Goal: Check status: Check status

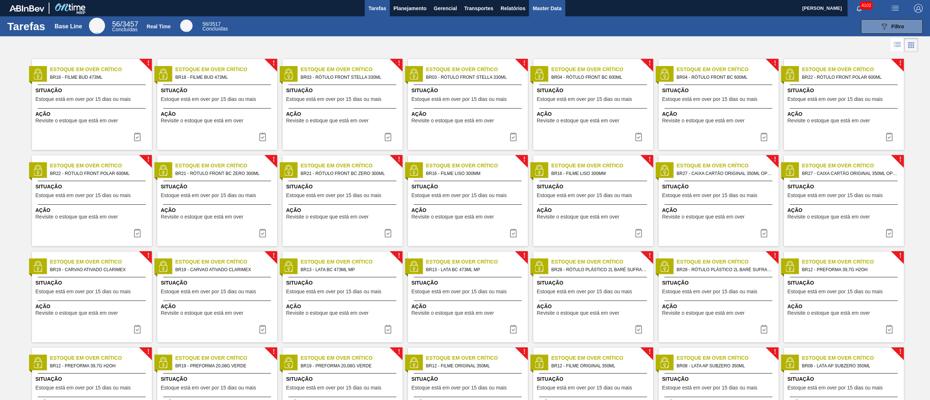
click at [541, 13] on button "Master Data" at bounding box center [547, 8] width 36 height 16
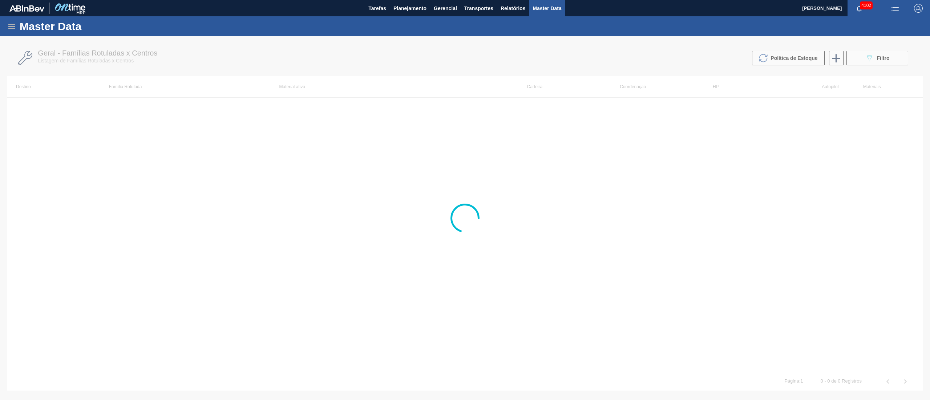
click at [13, 27] on icon at bounding box center [11, 26] width 9 height 9
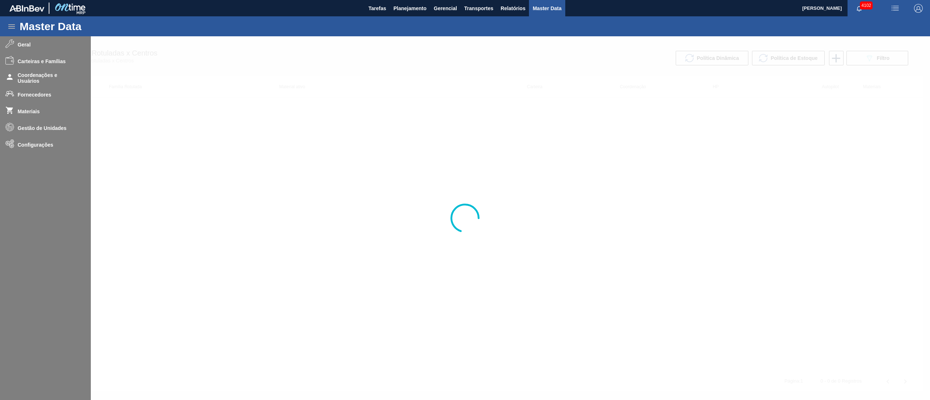
click at [9, 99] on div at bounding box center [465, 218] width 930 height 364
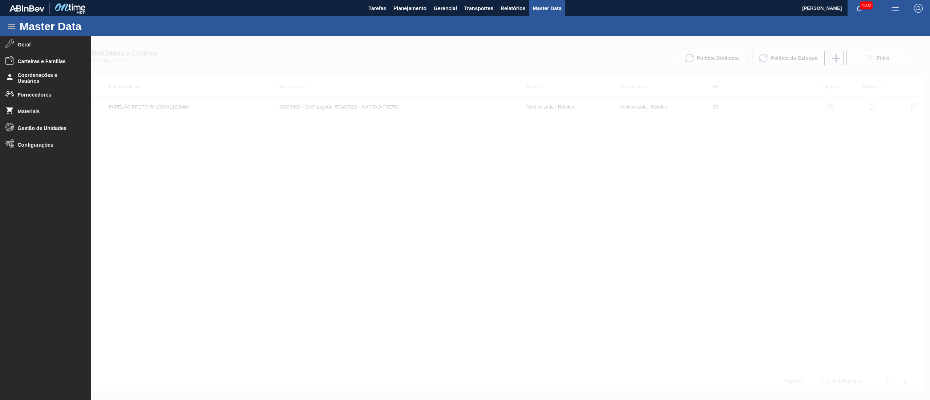
click at [9, 99] on h4 at bounding box center [9, 94] width 9 height 11
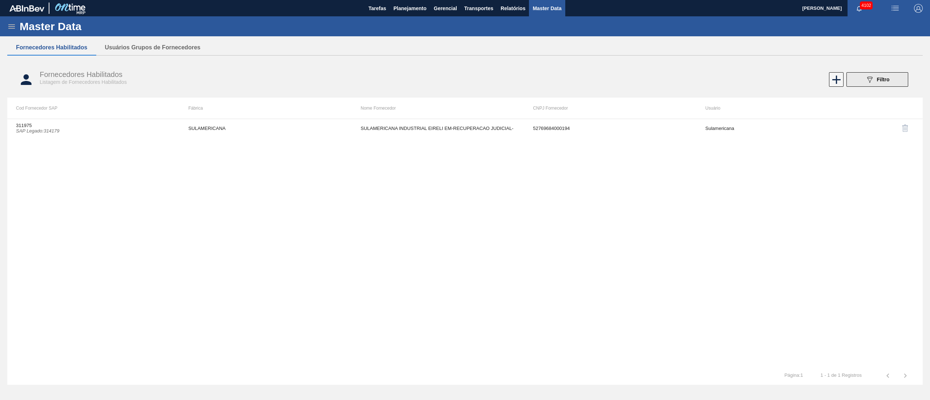
click at [879, 75] on button "089F7B8B-B2A5-4AFE-B5C0-19BA573D28AC Filtro" at bounding box center [878, 79] width 62 height 15
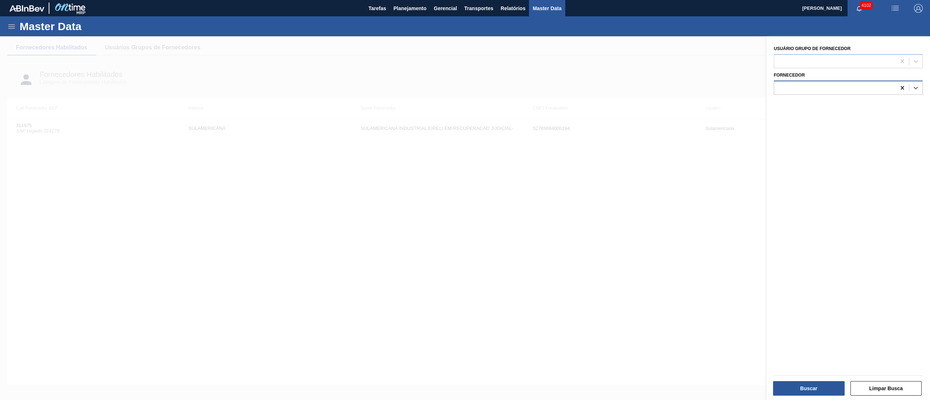
click at [899, 89] on icon at bounding box center [902, 87] width 7 height 7
click at [902, 87] on icon at bounding box center [902, 87] width 7 height 7
type input "actega"
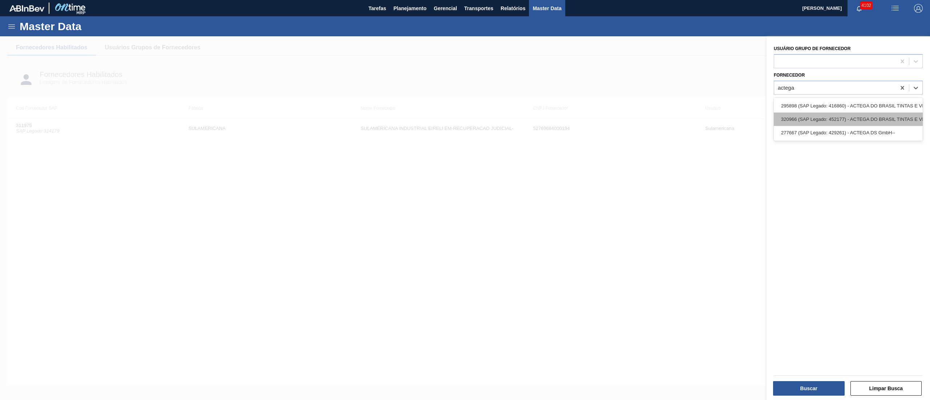
drag, startPoint x: 875, startPoint y: 104, endPoint x: 875, endPoint y: 114, distance: 10.2
click at [875, 114] on div "295898 (SAP Legado: 416860) - ACTEGA DO BRASIL TINTAS E VERNIZES 320966 (SAP Le…" at bounding box center [848, 119] width 149 height 43
click at [875, 114] on div "320966 (SAP Legado: 452177) - ACTEGA DO BRASIL TINTAS E VERNIZES-LTDA.-" at bounding box center [848, 119] width 149 height 13
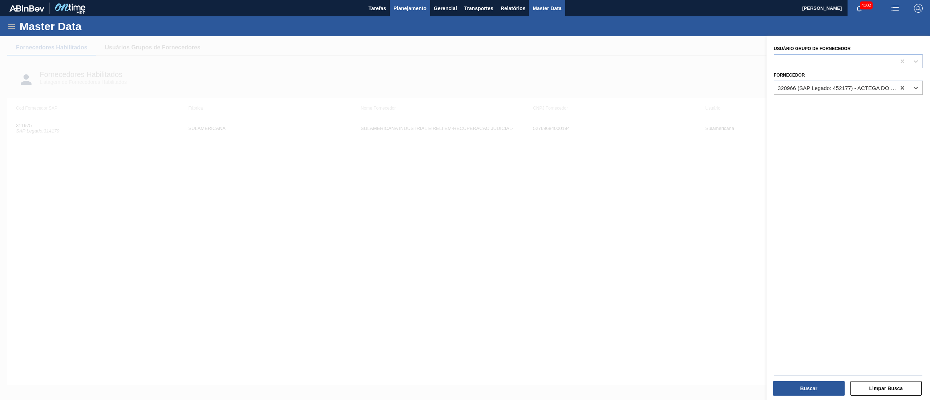
click at [413, 10] on span "Planejamento" at bounding box center [410, 8] width 33 height 9
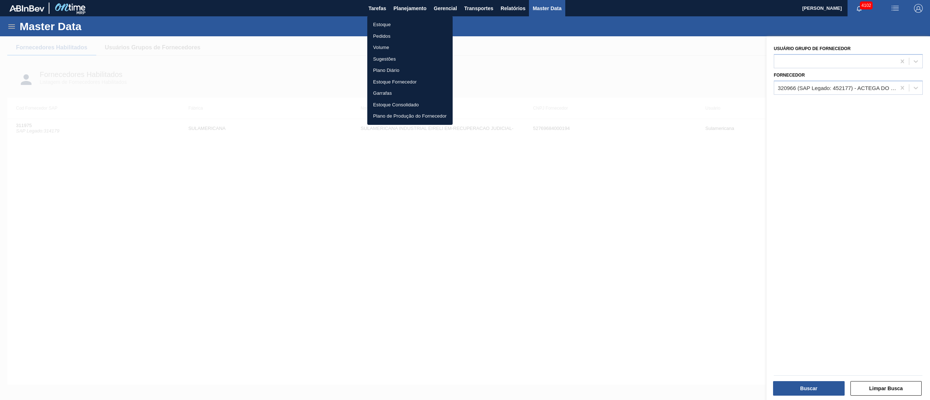
click at [377, 21] on li "Estoque" at bounding box center [409, 25] width 85 height 12
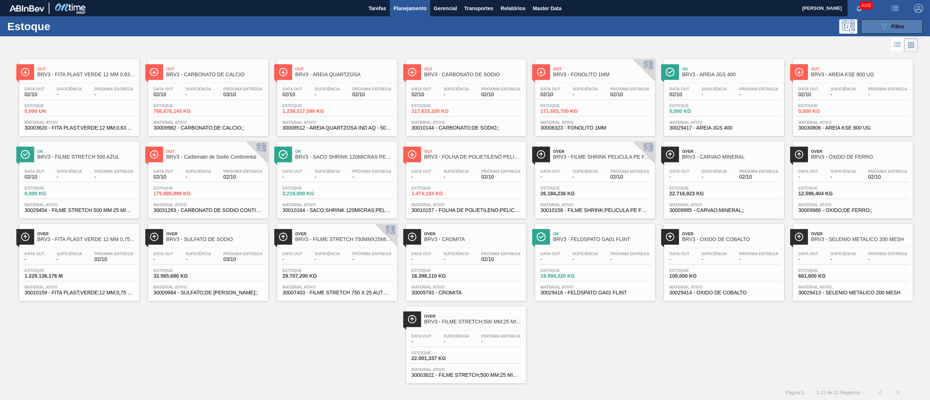
click at [883, 25] on icon "089F7B8B-B2A5-4AFE-B5C0-19BA573D28AC" at bounding box center [884, 26] width 9 height 9
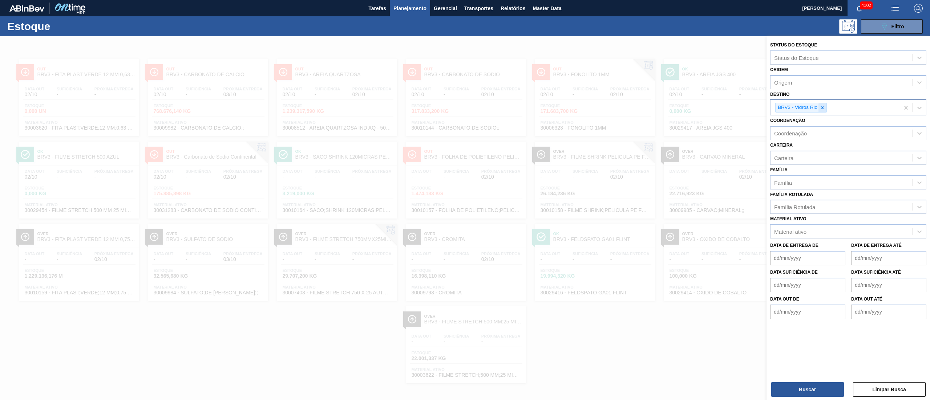
click at [826, 110] on div at bounding box center [823, 107] width 8 height 9
click at [807, 83] on div "Origem" at bounding box center [842, 82] width 142 height 11
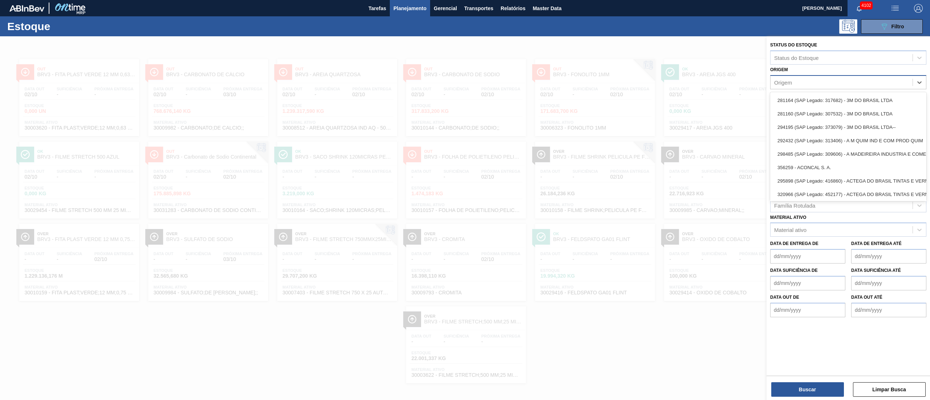
click at [795, 77] on div "Origem" at bounding box center [842, 82] width 142 height 11
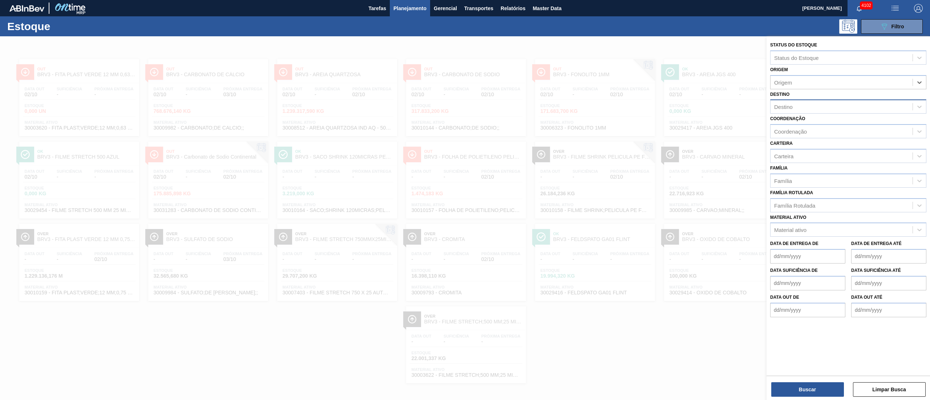
click at [785, 108] on div "Destino" at bounding box center [783, 107] width 19 height 6
type input "rolhas"
click at [784, 126] on div "BRVE - Rolhas" at bounding box center [848, 124] width 156 height 13
click at [778, 83] on div "Origem" at bounding box center [783, 82] width 18 height 6
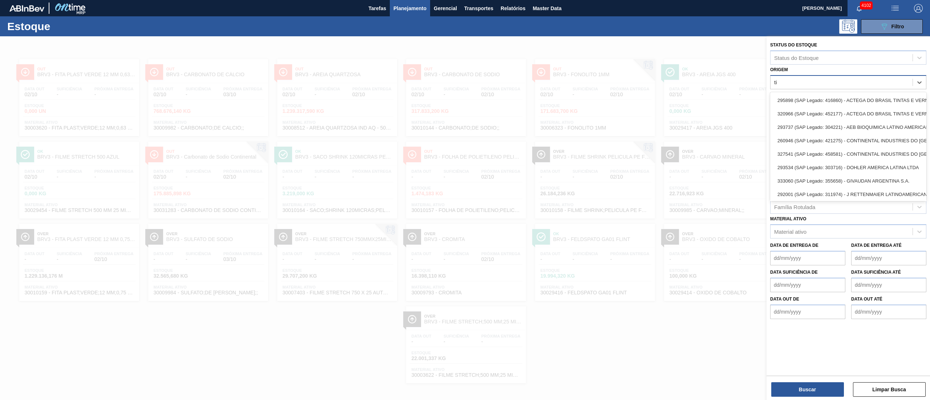
type input "t"
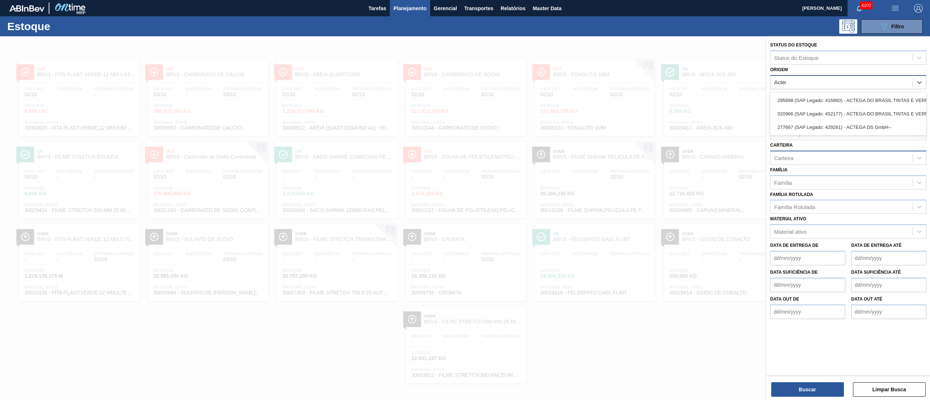
type input "Actega"
click at [831, 97] on div "295898 (SAP Legado: 416860) - ACTEGA DO BRASIL TINTAS E VERNIZES" at bounding box center [848, 100] width 156 height 13
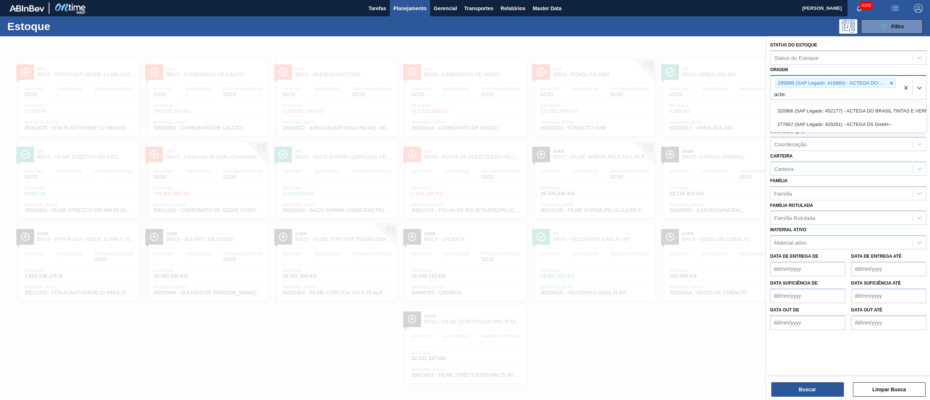
type input "actega"
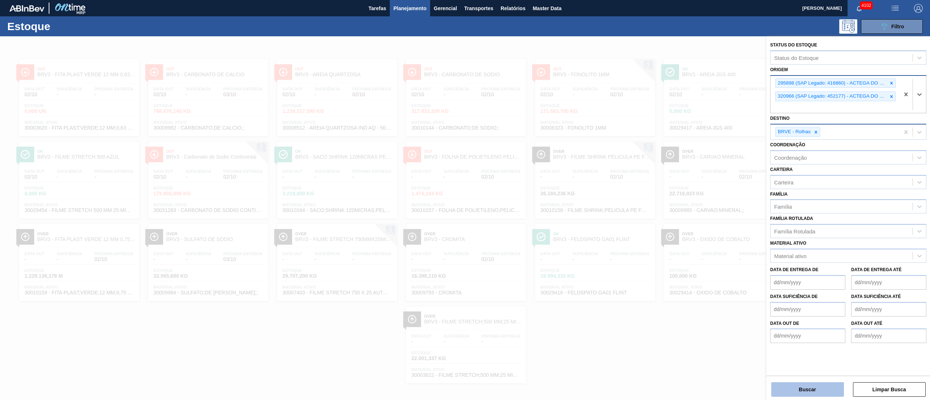
click at [795, 389] on button "Buscar" at bounding box center [807, 390] width 73 height 15
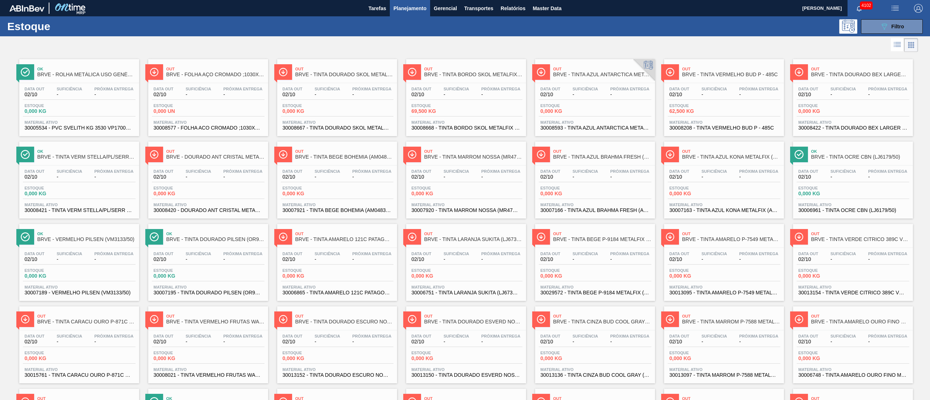
click at [476, 121] on span "Material ativo" at bounding box center [466, 122] width 109 height 4
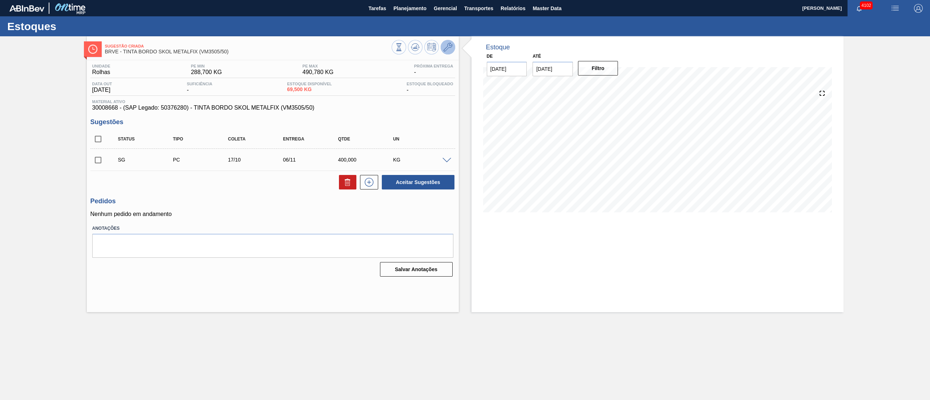
click at [447, 42] on button at bounding box center [448, 47] width 15 height 15
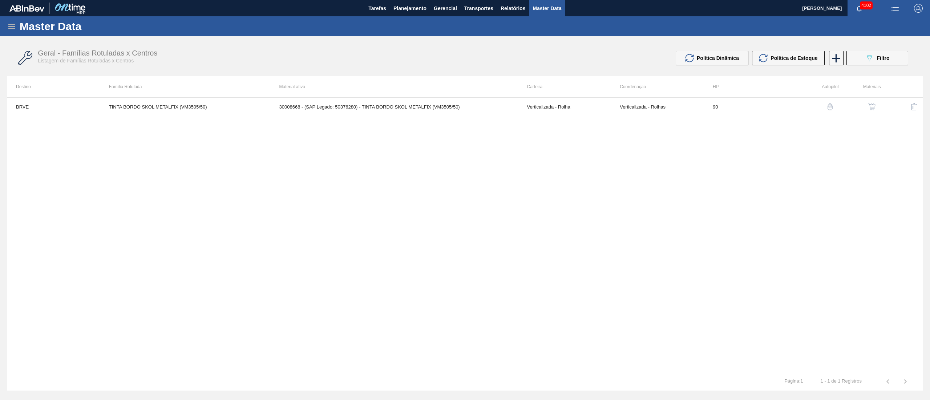
click at [871, 111] on button "button" at bounding box center [871, 106] width 17 height 17
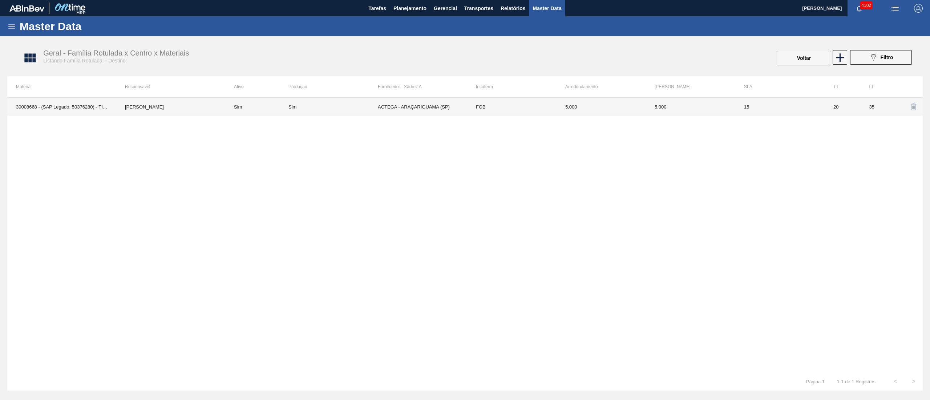
click at [359, 103] on td "Sim" at bounding box center [332, 107] width 89 height 18
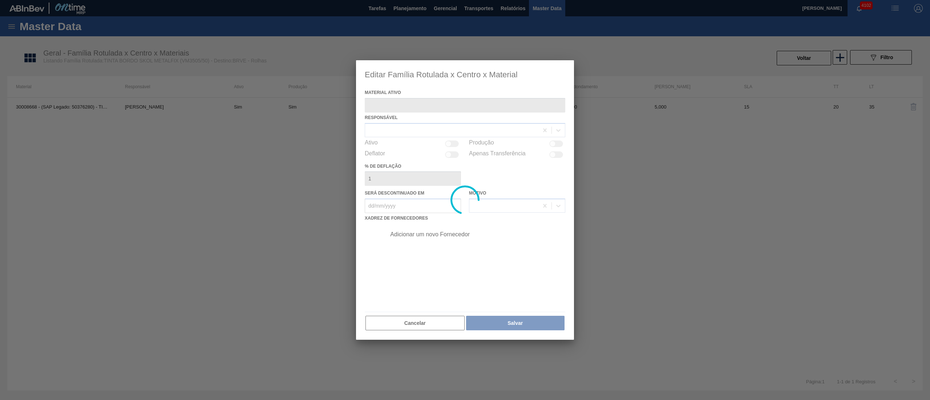
type ativo "30008668 - (SAP Legado: 50376280) - TINTA BORDO SKOL METALFIX (VM3505/50)"
checkbox input "true"
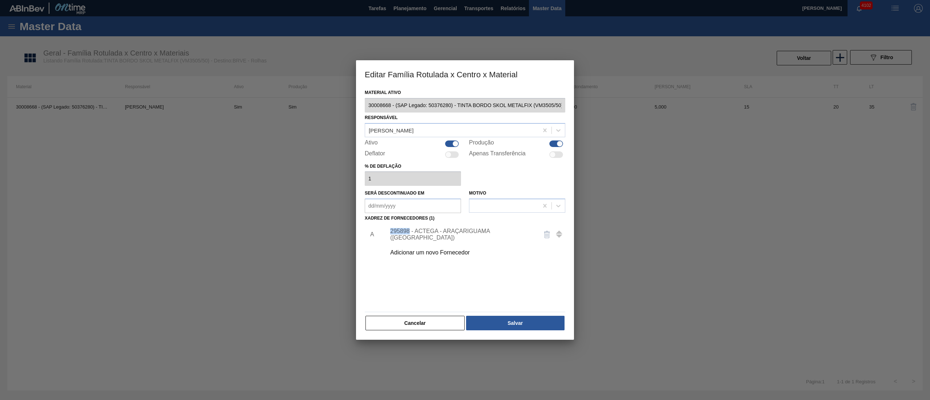
drag, startPoint x: 390, startPoint y: 237, endPoint x: 410, endPoint y: 238, distance: 20.4
click at [410, 238] on div "295898 - ACTEGA - ARAÇARIGUAMA (SP)" at bounding box center [473, 235] width 183 height 18
copy div "295898"
click at [439, 320] on button "Cancelar" at bounding box center [415, 323] width 99 height 15
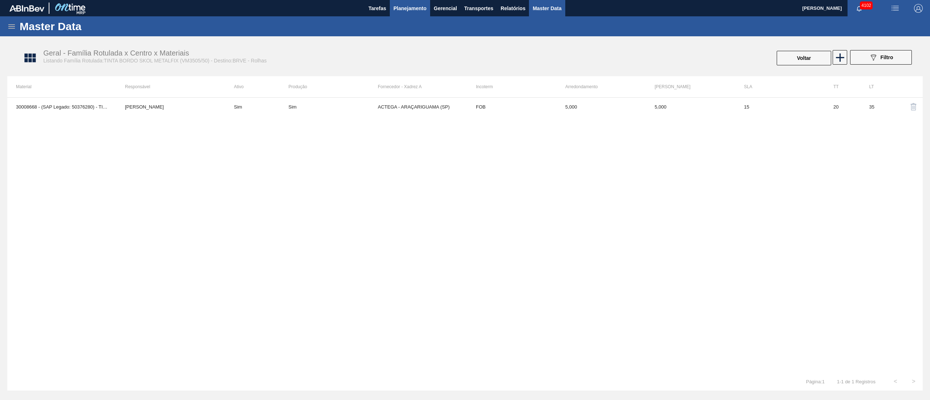
click at [406, 16] on button "Planejamento" at bounding box center [410, 8] width 40 height 16
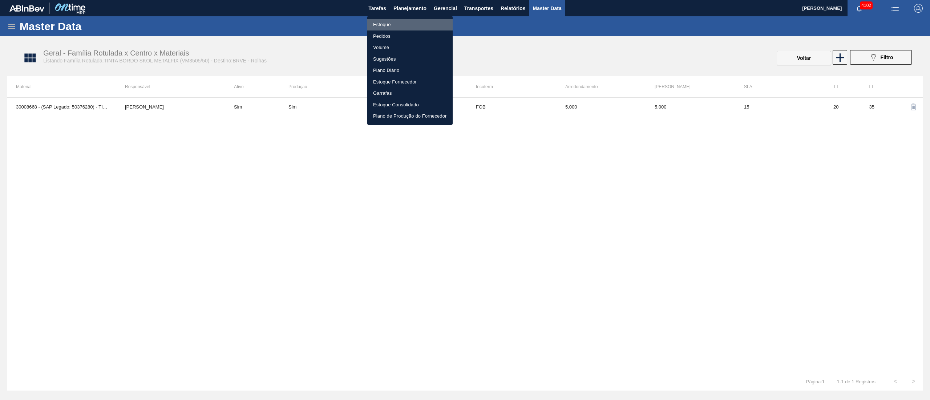
click at [397, 21] on li "Estoque" at bounding box center [409, 25] width 85 height 12
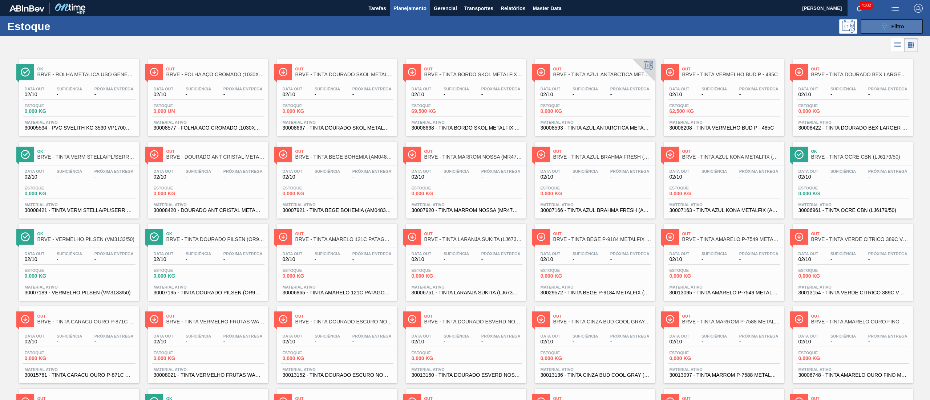
click at [898, 27] on span "Filtro" at bounding box center [898, 27] width 13 height 6
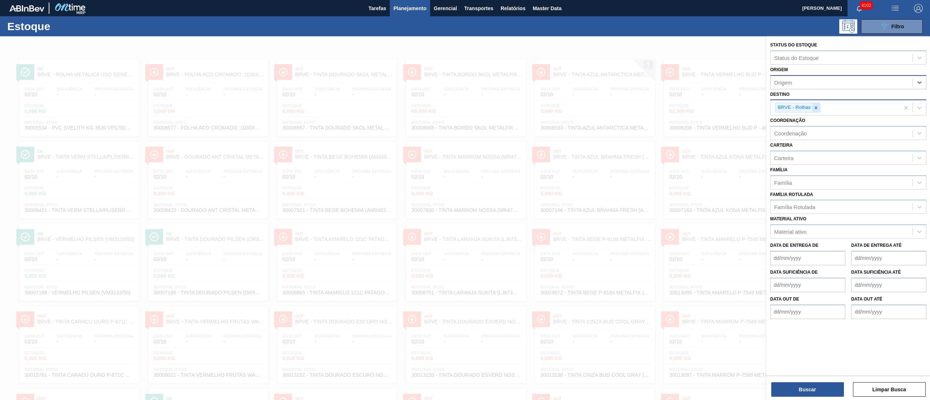
click at [819, 105] on div at bounding box center [816, 107] width 8 height 9
type input "brv3"
click at [808, 122] on div "BRV3 - Vidros Rio" at bounding box center [848, 124] width 156 height 13
click at [785, 383] on button "Buscar" at bounding box center [807, 390] width 73 height 15
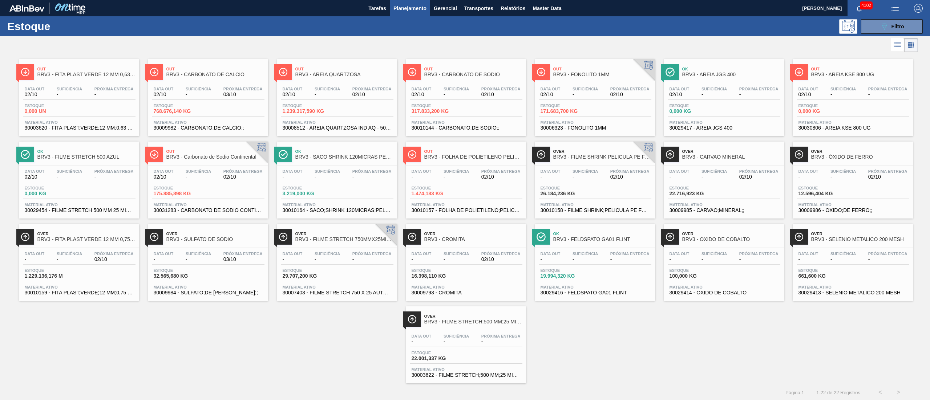
click at [195, 273] on span "Estoque" at bounding box center [179, 271] width 51 height 4
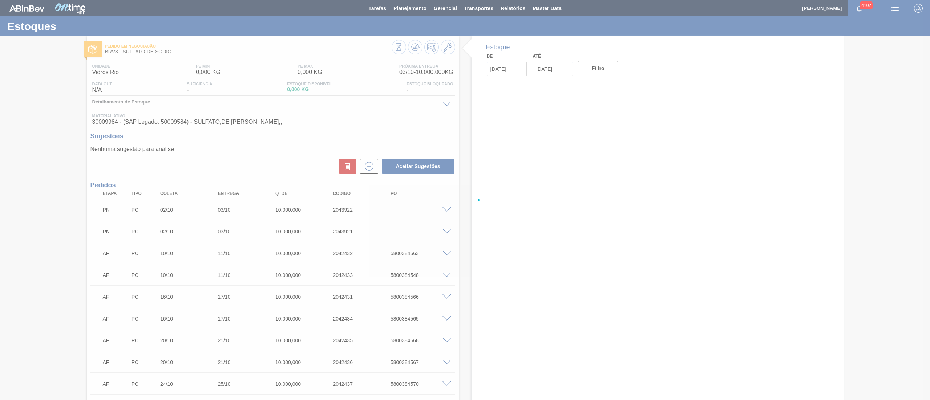
click at [0, 118] on div at bounding box center [465, 200] width 930 height 400
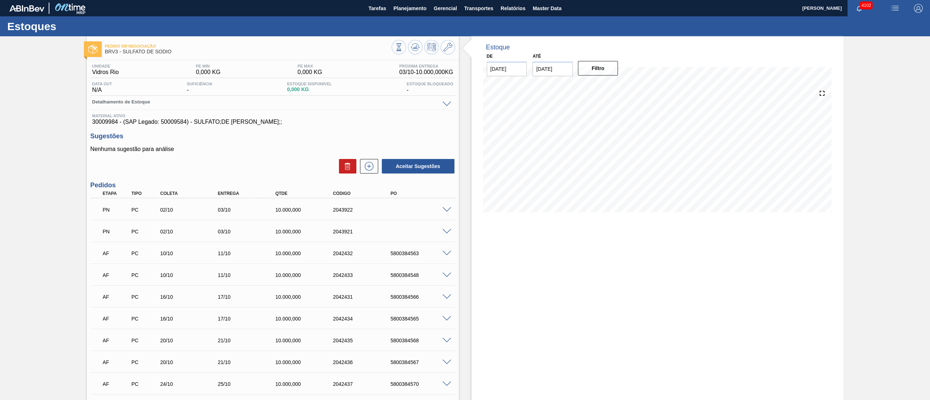
click at [444, 211] on span at bounding box center [447, 209] width 9 height 5
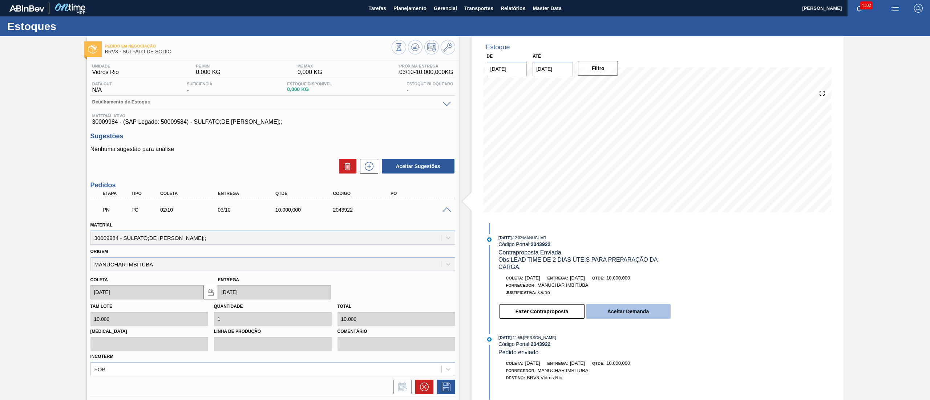
click at [624, 316] on button "Aceitar Demanda" at bounding box center [628, 311] width 85 height 15
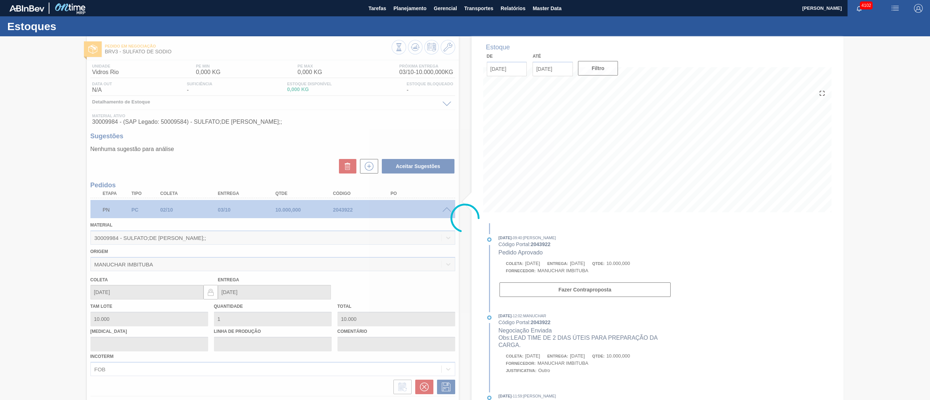
type input "03/10/2025"
type input "06/10/2025"
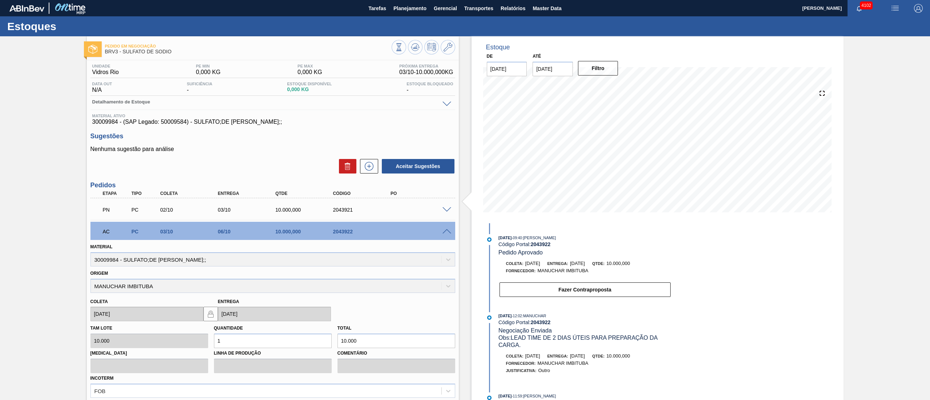
click at [443, 215] on div "PN PC 02/10 03/10 10.000,000 2043921" at bounding box center [272, 209] width 365 height 18
click at [443, 214] on div "PN PC 02/10 03/10 10.000,000 2043921" at bounding box center [272, 209] width 365 height 18
click at [444, 211] on span at bounding box center [447, 209] width 9 height 5
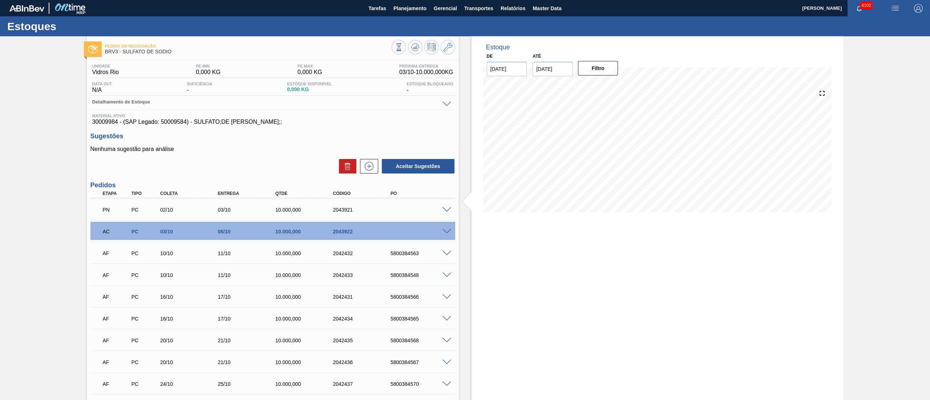
click at [443, 211] on span at bounding box center [447, 209] width 9 height 5
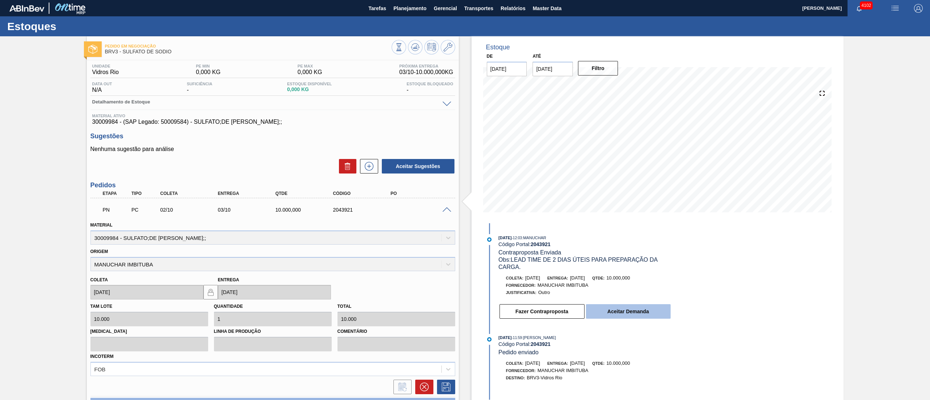
click at [637, 316] on button "Aceitar Demanda" at bounding box center [628, 311] width 85 height 15
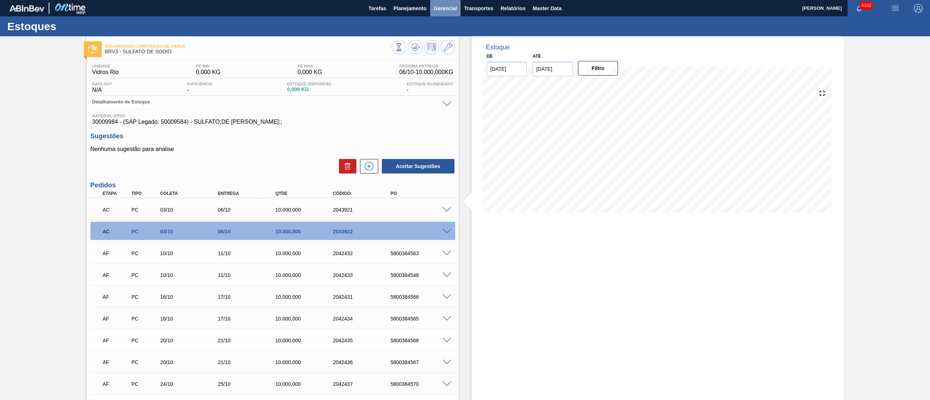
click at [430, 3] on button "Gerencial" at bounding box center [445, 8] width 31 height 16
click at [395, 7] on div at bounding box center [465, 200] width 930 height 400
click at [396, 0] on body "Tarefas Planejamento Gerencial Transportes Relatórios Master Data Douglas Santa…" at bounding box center [465, 0] width 930 height 0
click at [396, 6] on span "Planejamento" at bounding box center [410, 8] width 33 height 9
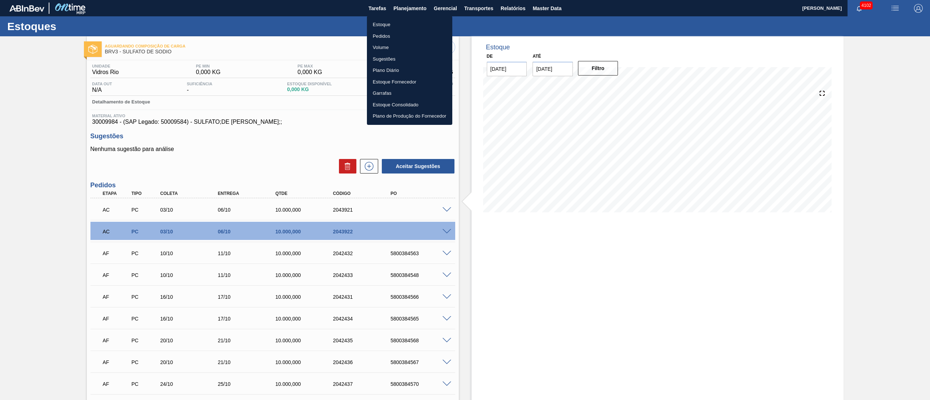
click at [400, 17] on ul "Estoque Pedidos Volume Sugestões Plano Diário Estoque Fornecedor Garrafas Estoq…" at bounding box center [409, 70] width 85 height 109
click at [399, 22] on li "Estoque" at bounding box center [409, 25] width 85 height 12
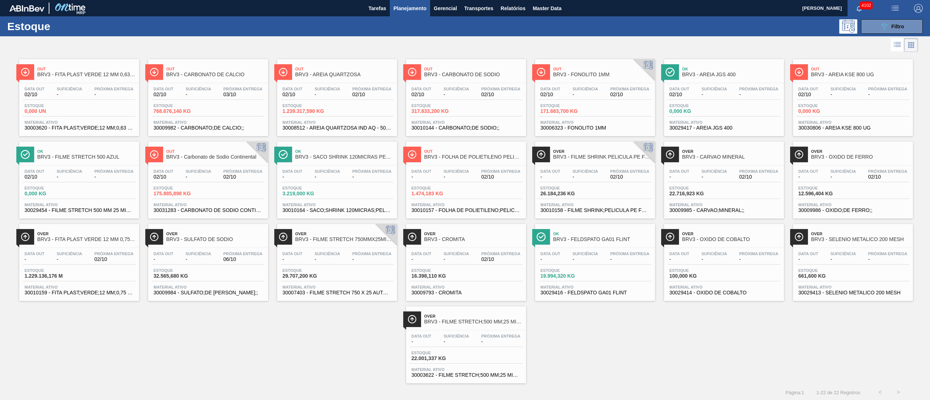
click at [333, 293] on span "30007403 - FILME STRETCH 750 X 25 AUTOMATICO" at bounding box center [337, 292] width 109 height 5
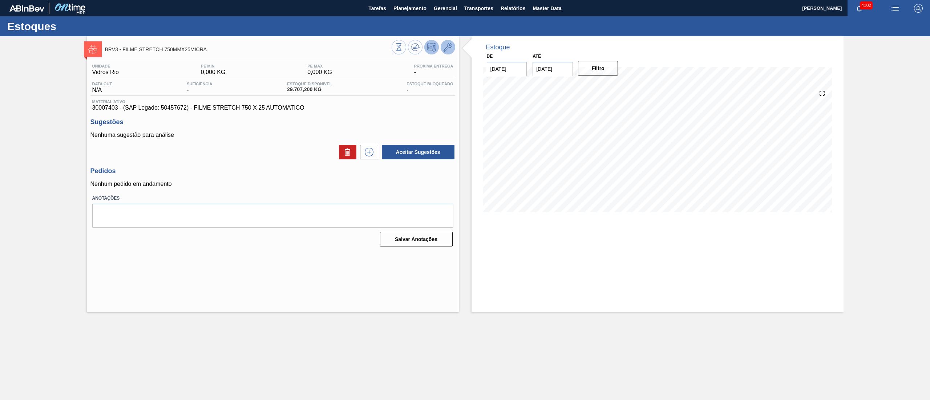
click at [452, 45] on button at bounding box center [448, 47] width 15 height 15
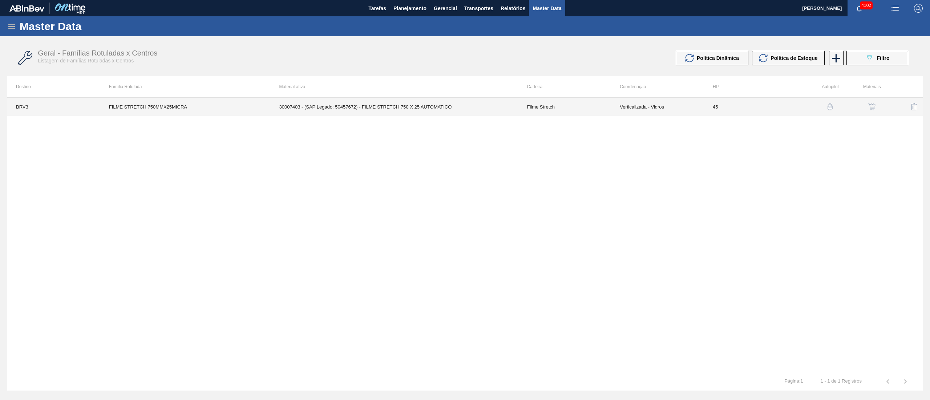
click at [379, 113] on td "30007403 - (SAP Legado: 50457672) - FILME STRETCH 750 X 25 AUTOMATICO" at bounding box center [395, 107] width 248 height 18
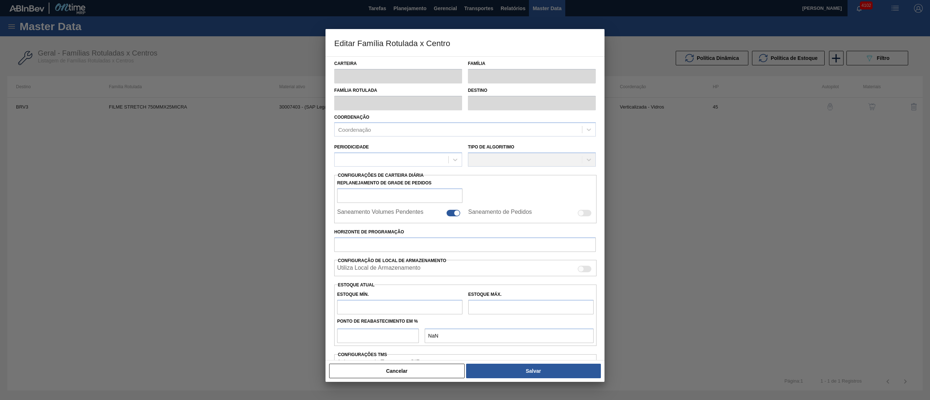
type input "Filme Stretch"
type input "FILME STRETCH 750MMX25MICRA"
type input "BRV3 - Vidros Rio"
type input "45"
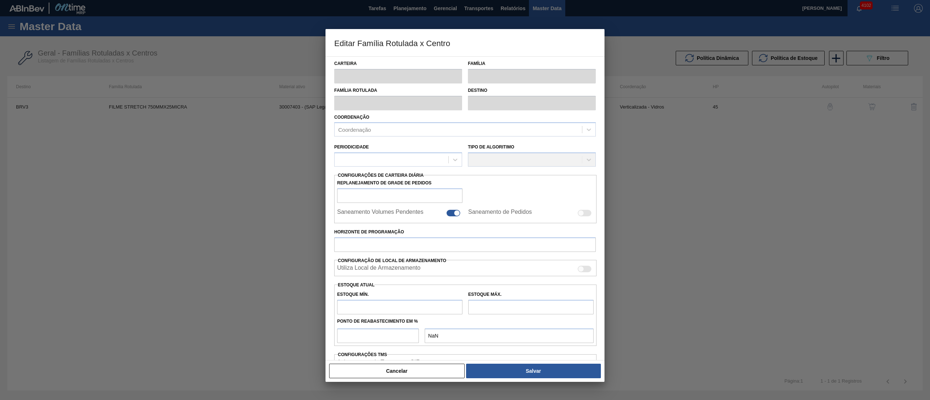
type input "0"
type input "100"
type input "0,000"
checkbox input "true"
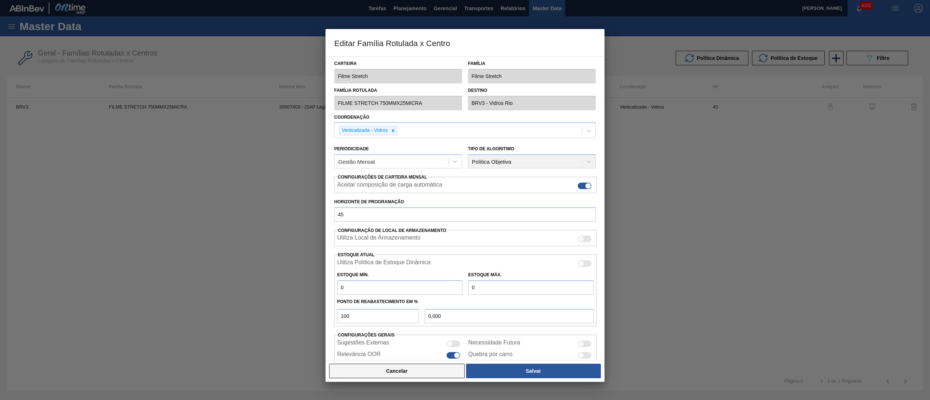
click at [397, 370] on button "Cancelar" at bounding box center [397, 371] width 136 height 15
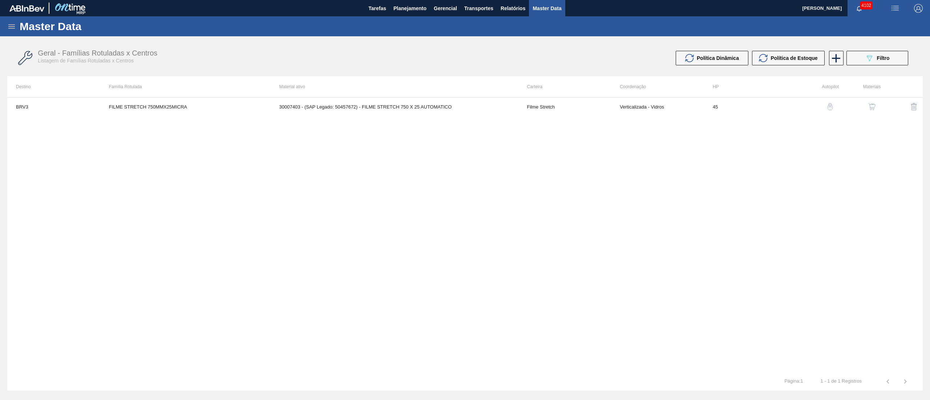
click at [872, 105] on img "button" at bounding box center [871, 106] width 7 height 7
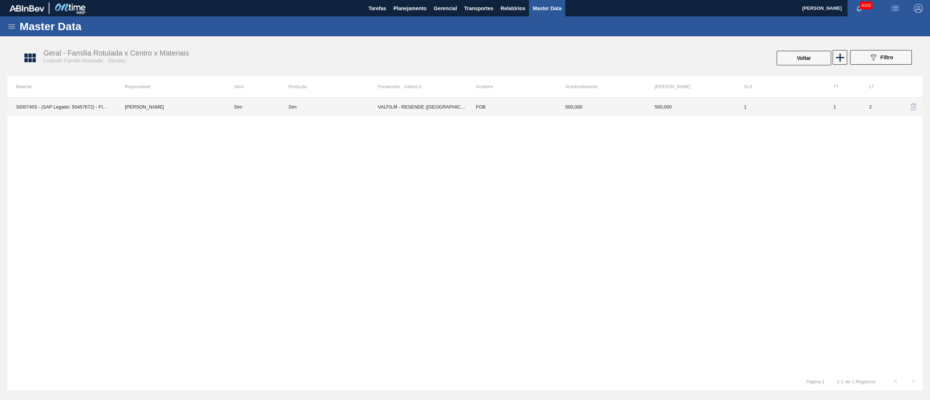
click at [371, 109] on div "Sim" at bounding box center [332, 106] width 89 height 5
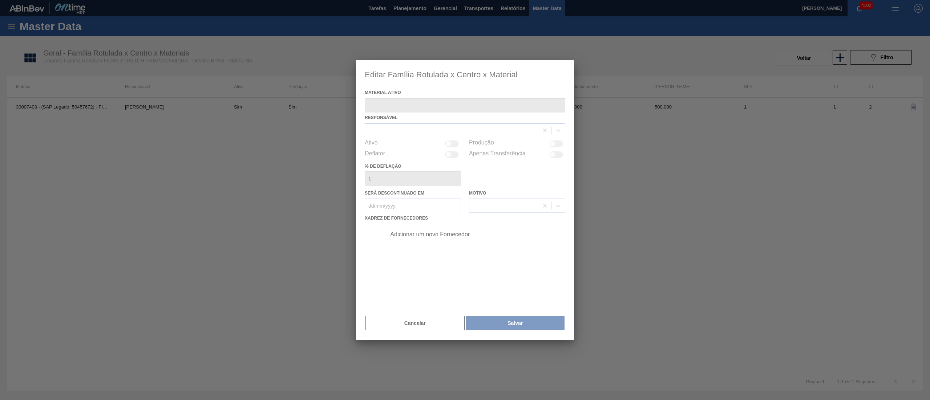
type ativo "30007403 - (SAP Legado: 50457672) - FILME STRETCH 750 X 25 AUTOMATICO"
checkbox input "true"
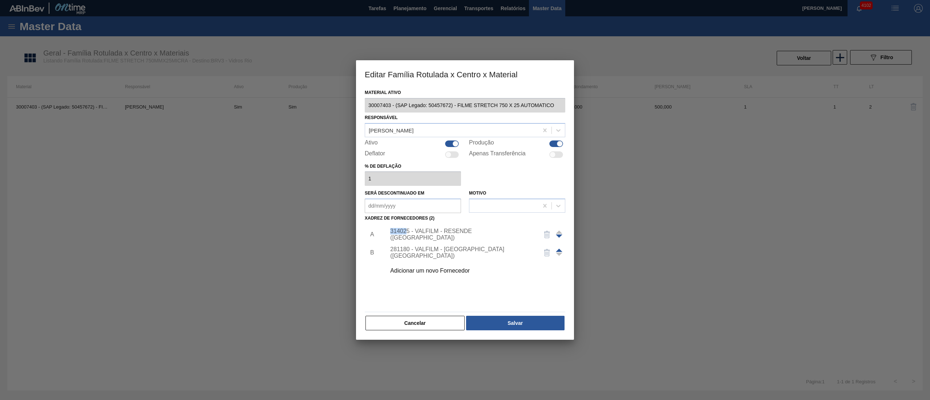
drag, startPoint x: 389, startPoint y: 237, endPoint x: 408, endPoint y: 237, distance: 18.9
click at [408, 237] on div "314025 - VALFILM - RESENDE (RJ)" at bounding box center [473, 235] width 183 height 18
copy div "314025"
click at [397, 335] on div "Material ativo 30007403 - (SAP Legado: 50457672) - FILME STRETCH 750 X 25 AUTOM…" at bounding box center [465, 214] width 218 height 253
click at [396, 330] on button "Cancelar" at bounding box center [415, 323] width 99 height 15
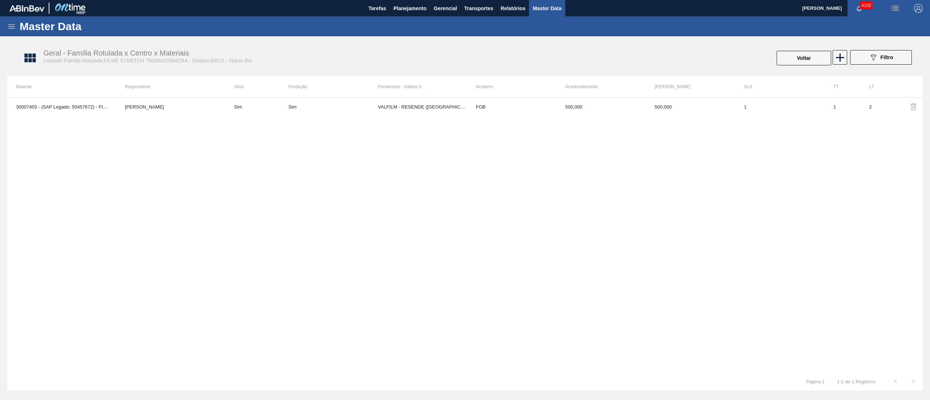
click at [3, 23] on div "Master Data" at bounding box center [465, 26] width 930 height 20
click at [11, 25] on icon at bounding box center [11, 26] width 9 height 9
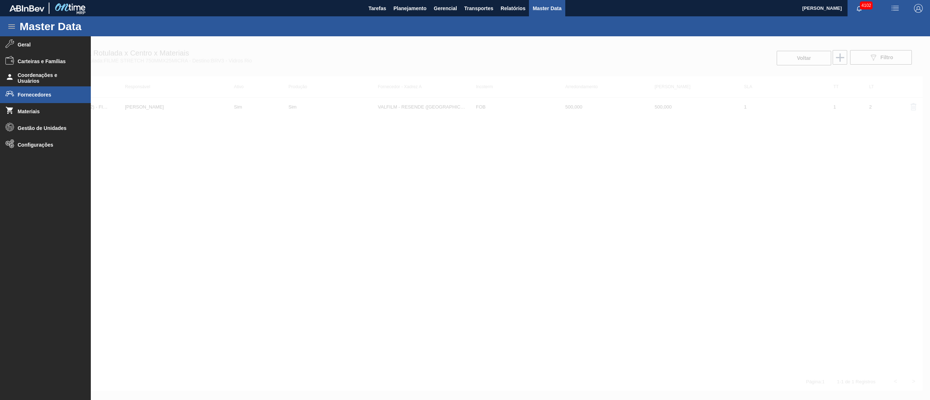
click at [30, 98] on li "Fornecedores" at bounding box center [45, 94] width 91 height 17
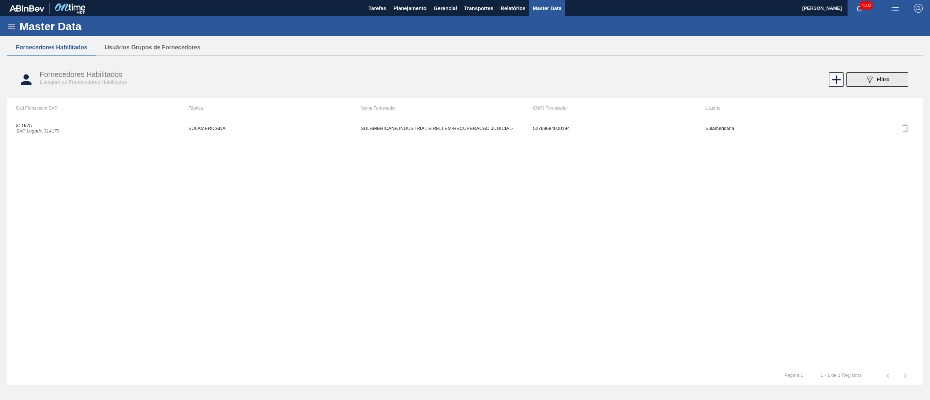
click at [896, 74] on button "089F7B8B-B2A5-4AFE-B5C0-19BA573D28AC Filtro" at bounding box center [878, 79] width 62 height 15
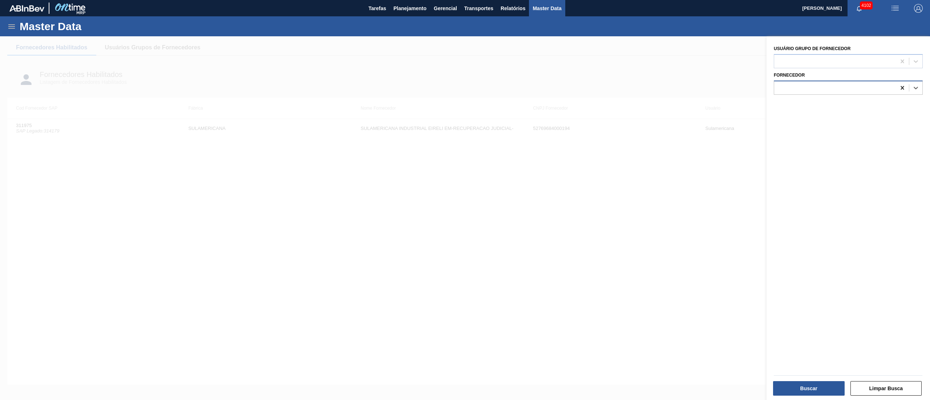
drag, startPoint x: 903, startPoint y: 89, endPoint x: 876, endPoint y: 60, distance: 39.9
click at [902, 89] on icon at bounding box center [902, 87] width 7 height 7
click at [868, 59] on div at bounding box center [835, 61] width 122 height 11
paste Fornecedor "314025"
type Fornecedor "314025"
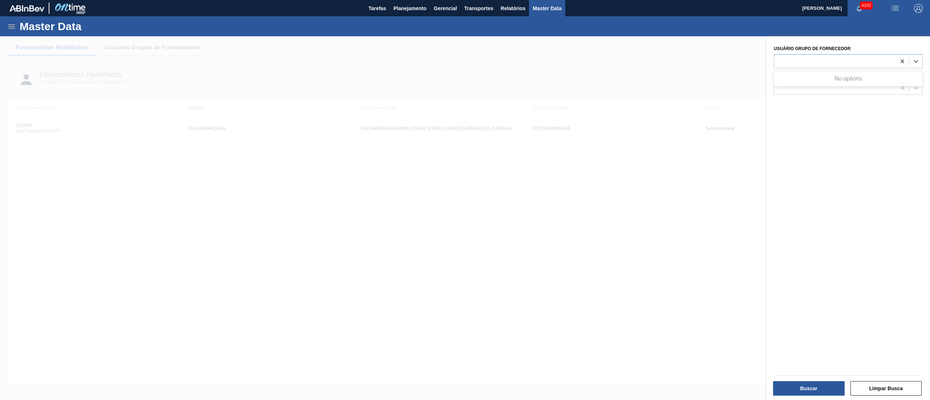
drag, startPoint x: 807, startPoint y: 100, endPoint x: 794, endPoint y: 92, distance: 15.5
click at [805, 98] on div "Usuário Grupo de Fornecedor Use Up and Down to choose options, press Enter to s…" at bounding box center [849, 219] width 164 height 366
click at [794, 92] on div at bounding box center [835, 87] width 122 height 11
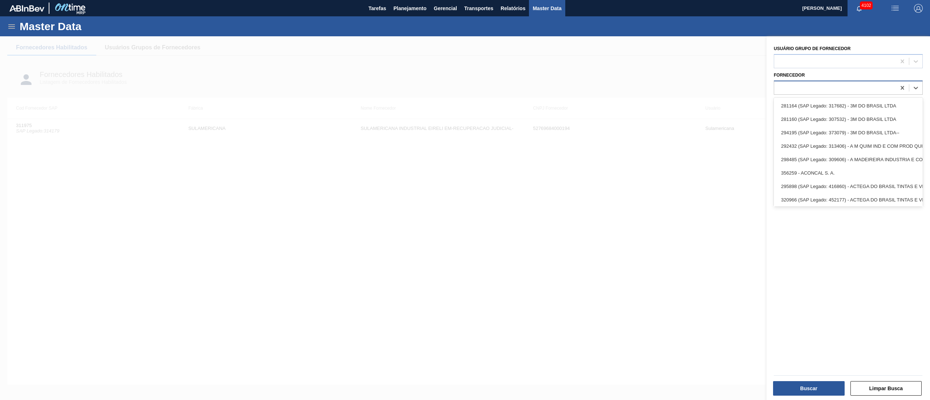
paste input "314025"
type input "314025"
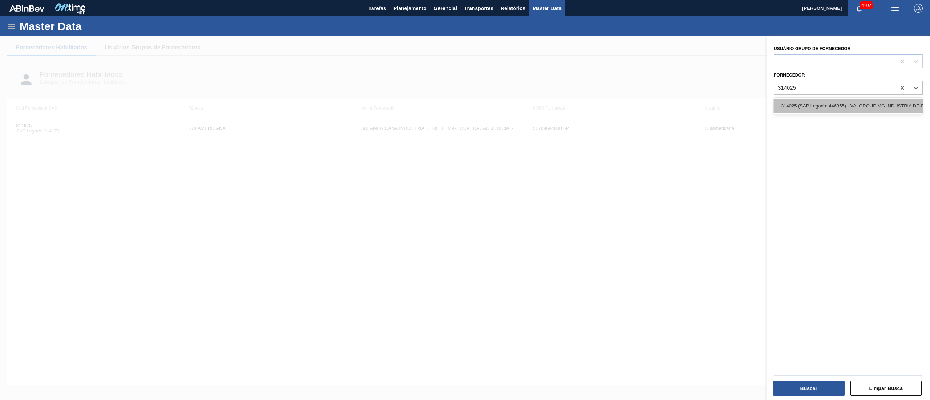
click at [802, 103] on div "314025 (SAP Legado: 446355) - VALGROUP MG INDUSTRIA DE-EMBALAGENS FLEXIVEIS LTD…" at bounding box center [848, 105] width 149 height 13
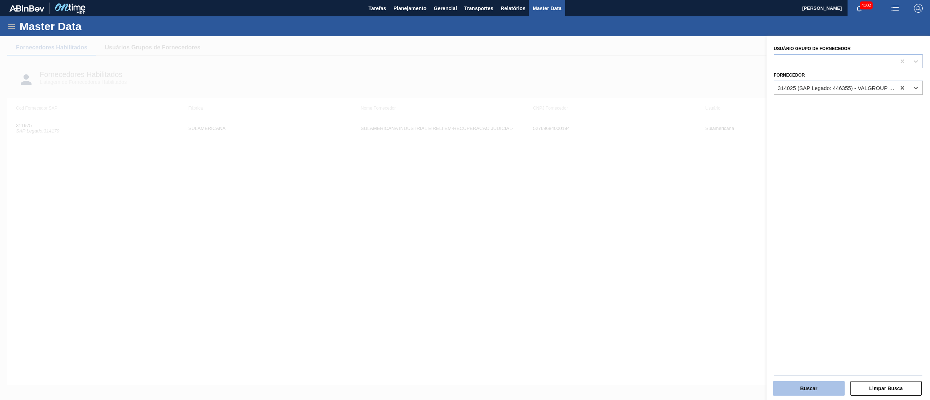
click at [800, 389] on button "Buscar" at bounding box center [809, 389] width 72 height 15
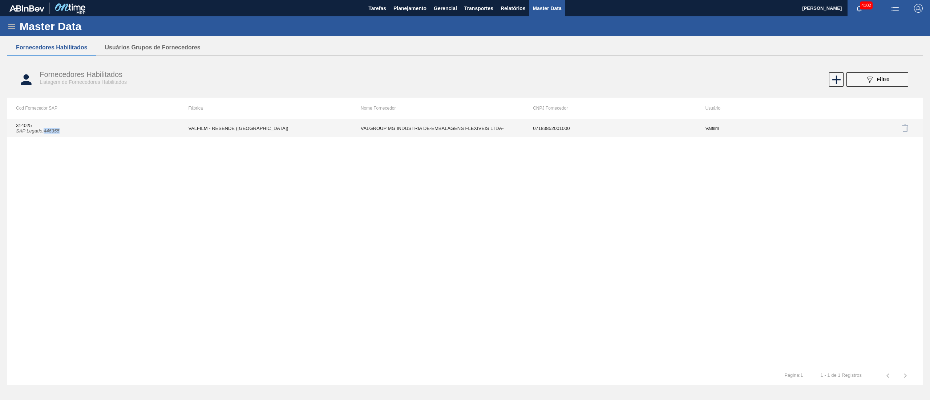
copy icon "446355"
drag, startPoint x: 46, startPoint y: 132, endPoint x: 60, endPoint y: 133, distance: 14.2
click at [60, 133] on icon "SAP Legado : 446355" at bounding box center [38, 130] width 44 height 5
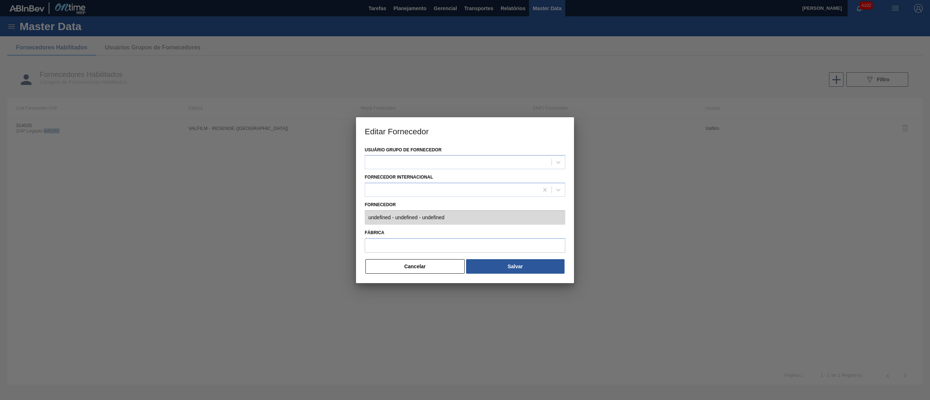
type input "314025 (SAP Legado: 446355) - VALGROUP MG INDUSTRIA DE-EMBALAGENS FLEXIVEIS LTD…"
type input "VALFILM - RESENDE (RJ)"
click at [435, 263] on button "Cancelar" at bounding box center [415, 266] width 99 height 15
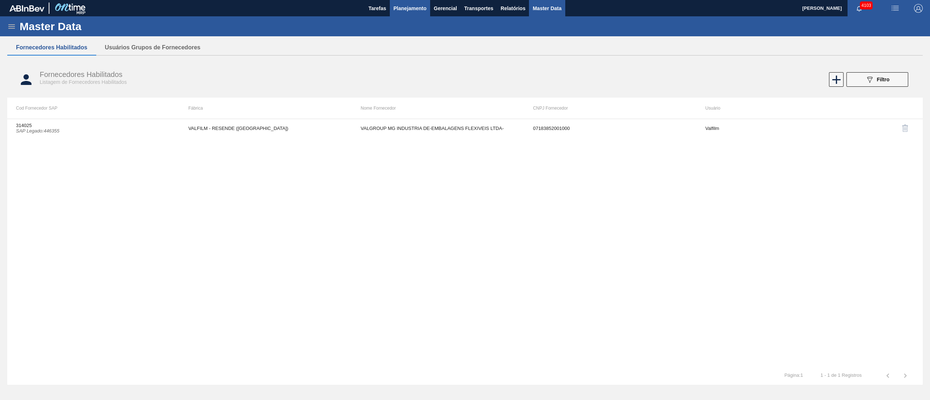
click at [395, 7] on span "Planejamento" at bounding box center [410, 8] width 33 height 9
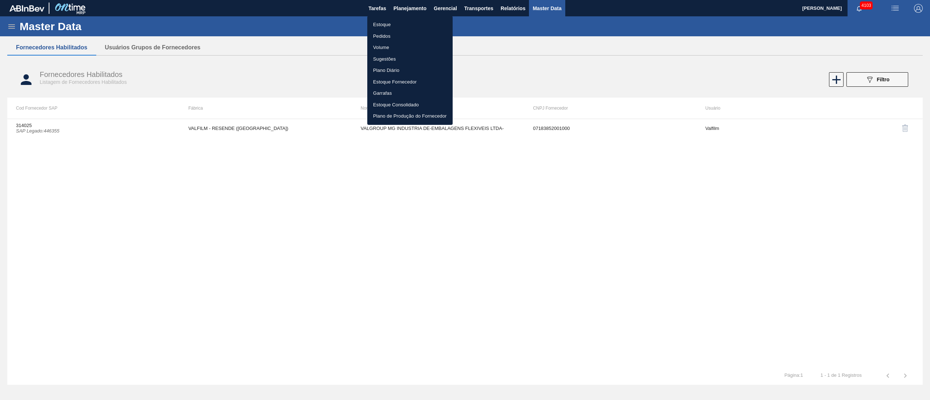
click at [382, 24] on li "Estoque" at bounding box center [409, 25] width 85 height 12
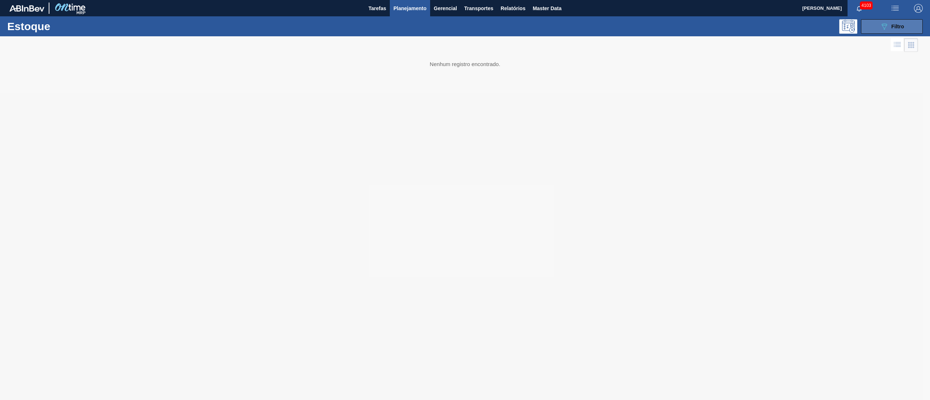
click at [890, 29] on div "089F7B8B-B2A5-4AFE-B5C0-19BA573D28AC Filtro" at bounding box center [892, 26] width 24 height 9
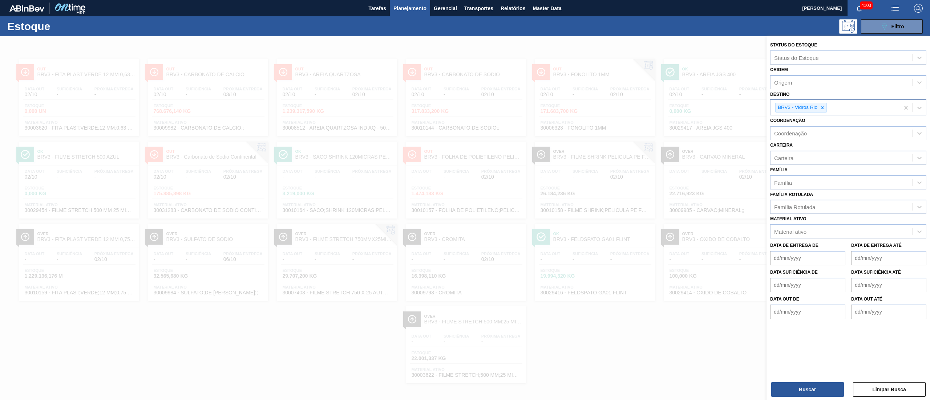
click at [823, 101] on div "BRV3 - Vidros Rio" at bounding box center [835, 107] width 129 height 15
click at [823, 105] on icon at bounding box center [822, 107] width 5 height 5
click at [825, 100] on div "BRV3 - Vidros Rio" at bounding box center [835, 107] width 129 height 15
click at [825, 106] on icon at bounding box center [822, 107] width 5 height 5
click at [789, 228] on div "Material ativo" at bounding box center [790, 230] width 32 height 6
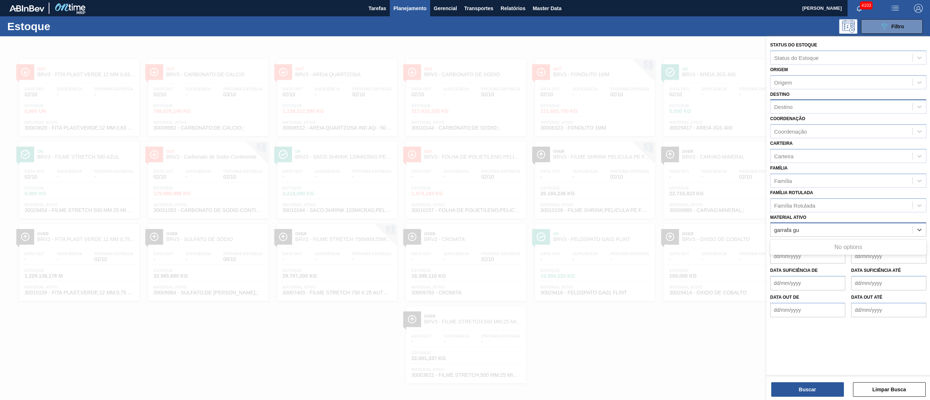
type ativo "garrafa g"
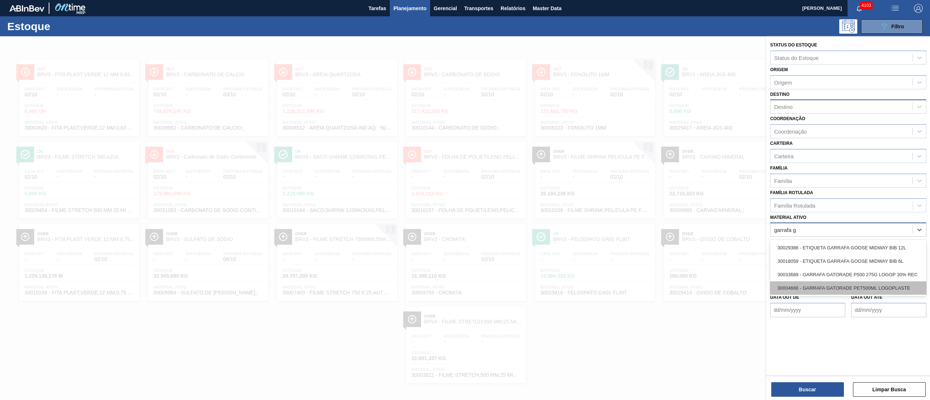
click at [814, 283] on div "30004666 - GARRAFA GATORADE PET500ML LOGOPLASTE" at bounding box center [848, 288] width 156 height 13
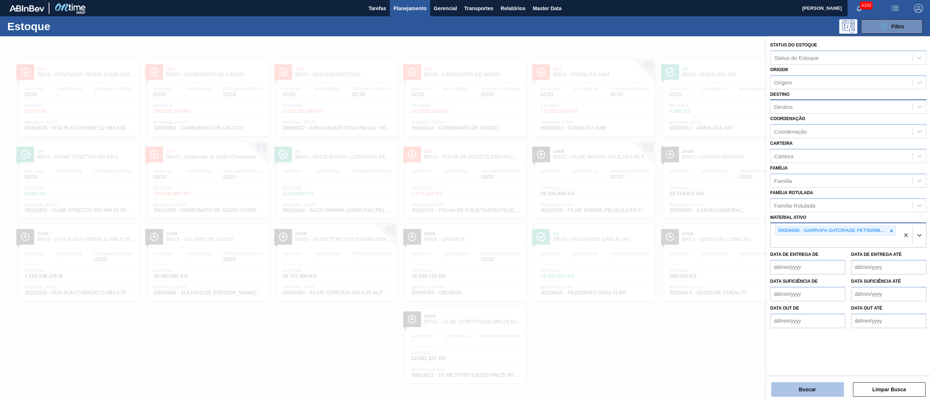
click at [804, 392] on button "Buscar" at bounding box center [807, 390] width 73 height 15
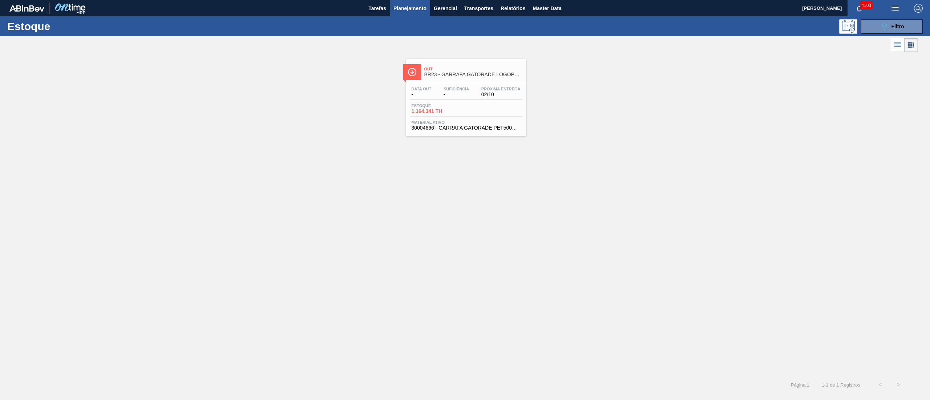
click at [467, 118] on div "Data out - Suficiência - Próxima Entrega 02/10 Estoque 1.164,341 TH Material at…" at bounding box center [466, 107] width 120 height 49
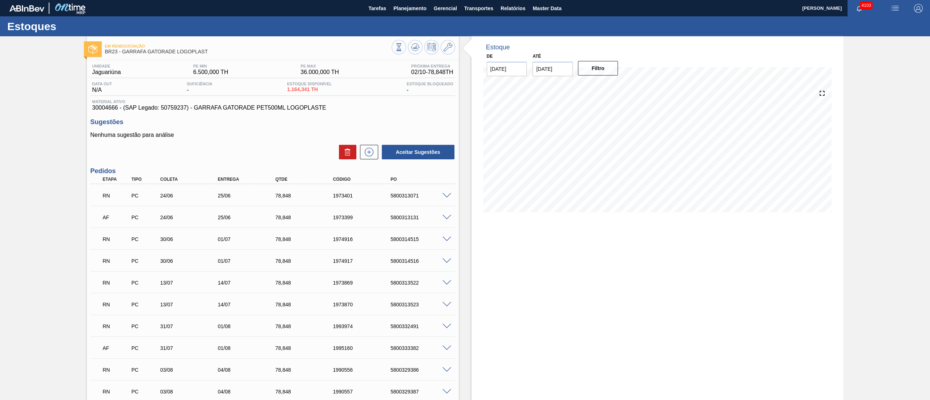
click at [443, 196] on span at bounding box center [447, 195] width 9 height 5
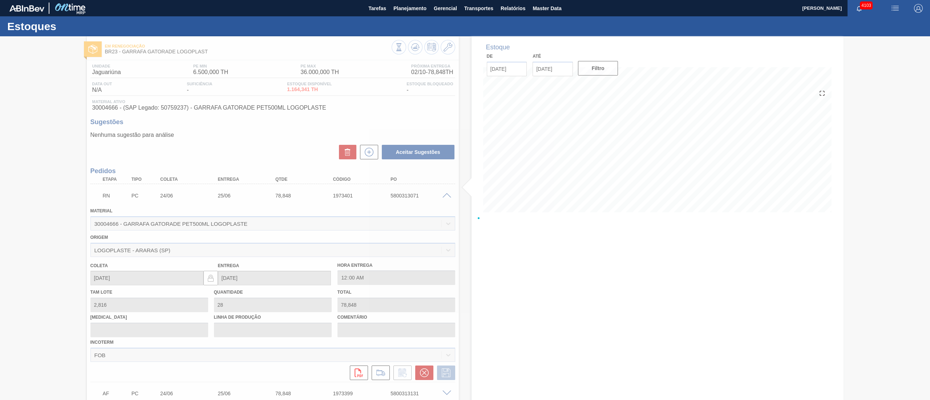
click at [442, 46] on div at bounding box center [465, 218] width 930 height 364
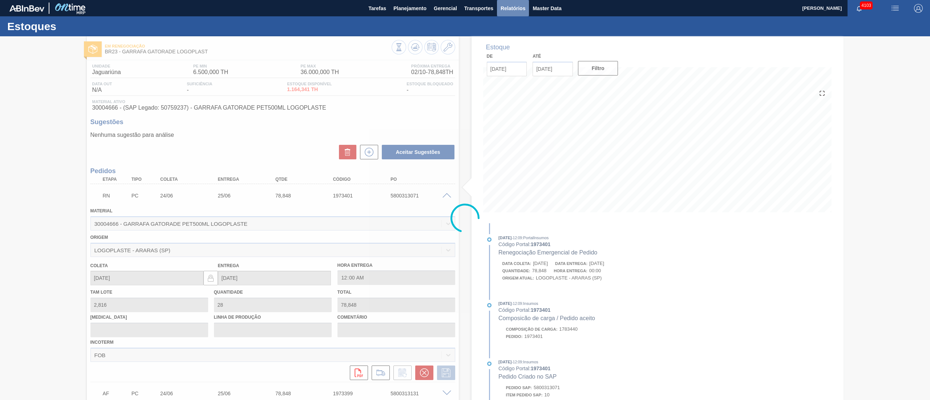
click at [513, 8] on span "Relatórios" at bounding box center [513, 8] width 25 height 9
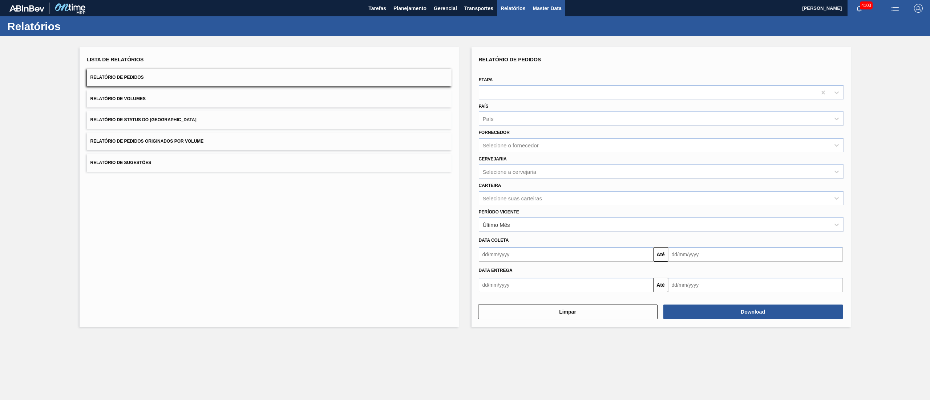
click at [553, 9] on span "Master Data" at bounding box center [547, 8] width 29 height 9
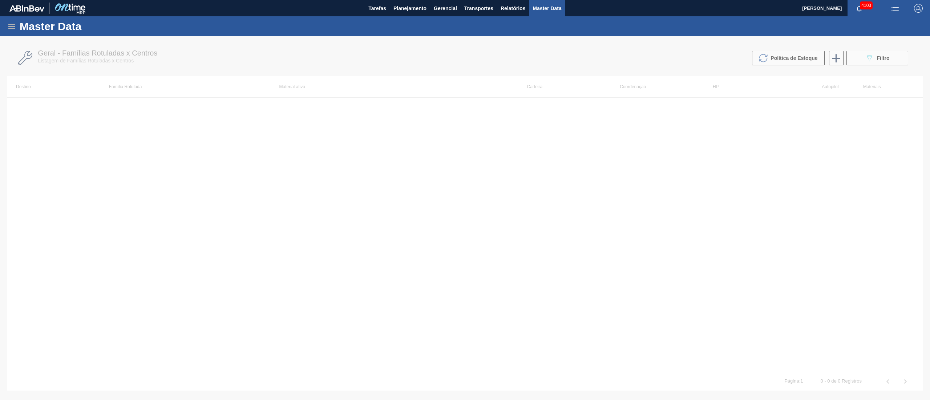
click at [9, 27] on icon at bounding box center [11, 26] width 9 height 9
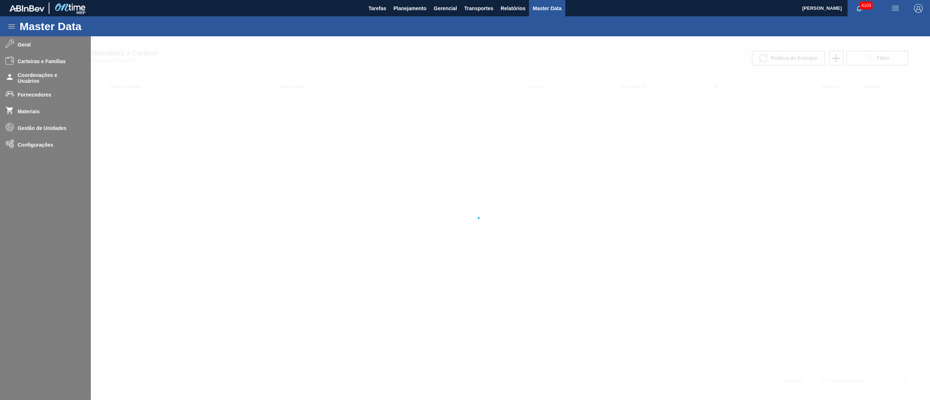
click at [28, 94] on div at bounding box center [465, 218] width 930 height 364
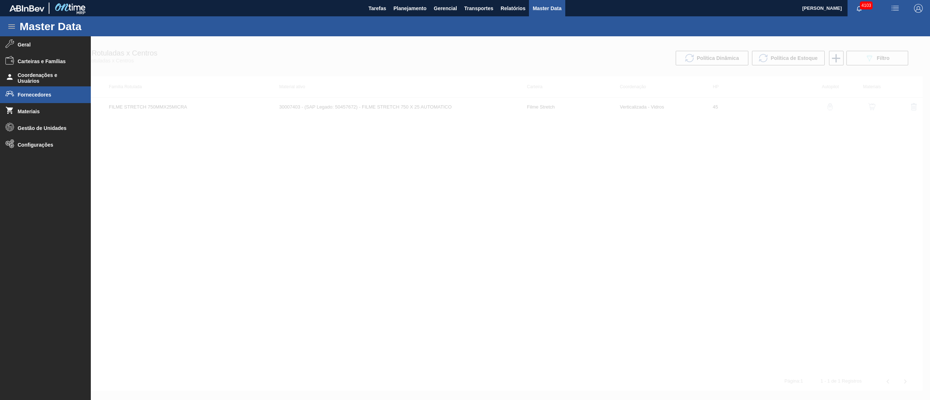
click at [11, 96] on icon at bounding box center [9, 93] width 9 height 9
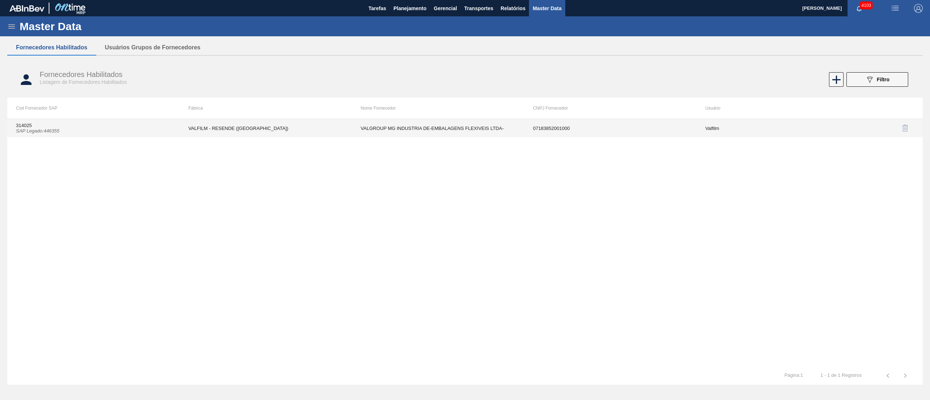
click at [412, 128] on td "VALGROUP MG INDUSTRIA DE-EMBALAGENS FLEXIVEIS LTDA-" at bounding box center [438, 128] width 172 height 18
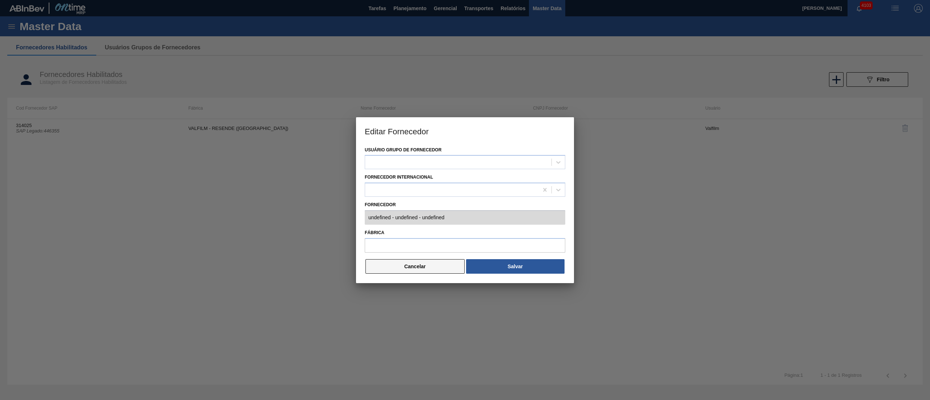
type input "314025 (SAP Legado: 446355) - VALGROUP MG INDUSTRIA DE-EMBALAGENS FLEXIVEIS LTD…"
type input "VALFILM - RESENDE (RJ)"
drag, startPoint x: 392, startPoint y: 270, endPoint x: 558, endPoint y: 197, distance: 181.1
click at [394, 270] on button "Cancelar" at bounding box center [415, 266] width 99 height 15
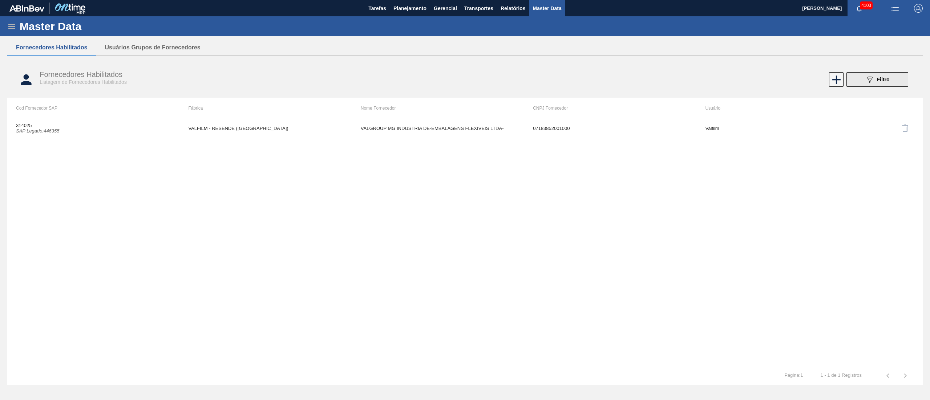
drag, startPoint x: 907, startPoint y: 71, endPoint x: 891, endPoint y: 83, distance: 19.8
click at [901, 75] on div "Fornecedores Habilitados Listagem de Fornecedores Habilitados 089F7B8B-B2A5-4AF…" at bounding box center [465, 79] width 916 height 27
click at [891, 83] on button "089F7B8B-B2A5-4AFE-B5C0-19BA573D28AC Filtro" at bounding box center [878, 79] width 62 height 15
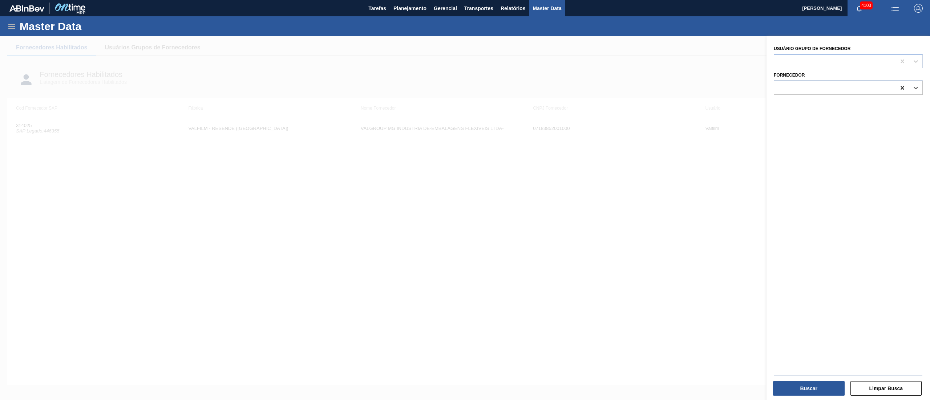
click at [901, 86] on icon at bounding box center [902, 87] width 7 height 7
type input "logop"
click at [876, 104] on div "10288375 (SAP Legado: 326313) - LOGOPLASTE DO BRASIL LTDA" at bounding box center [848, 105] width 149 height 13
click at [790, 385] on button "Buscar" at bounding box center [809, 389] width 72 height 15
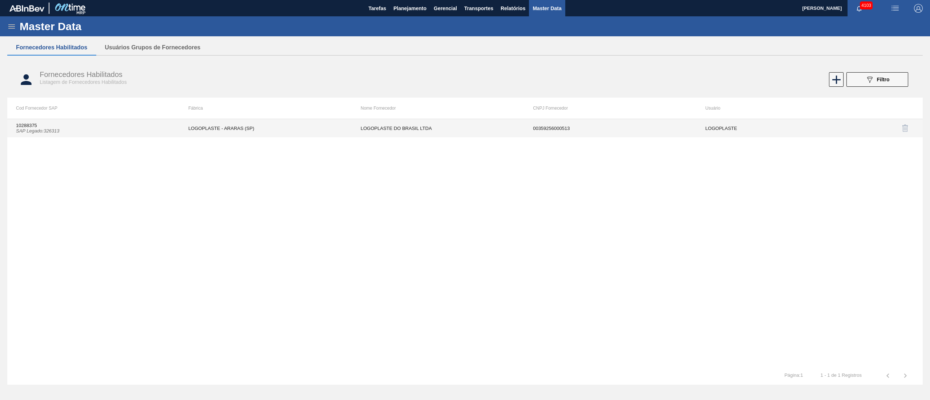
click at [350, 129] on td "LOGOPLASTE - ARARAS (SP)" at bounding box center [265, 128] width 172 height 18
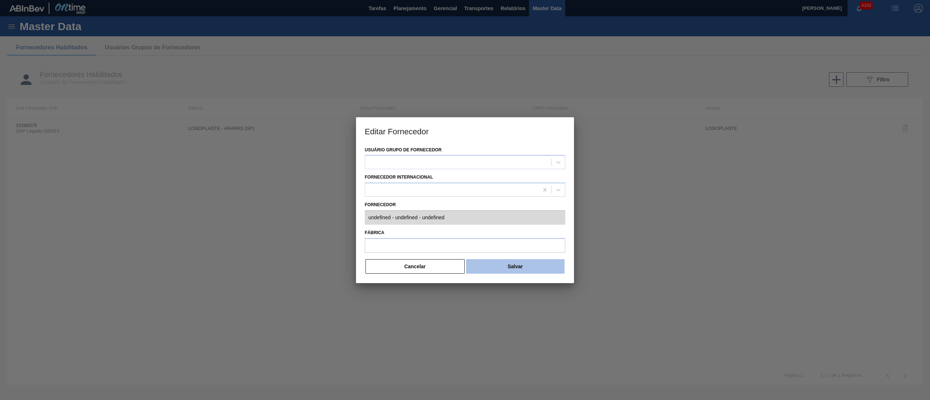
type input "10288375 (SAP Legado: 326313) - LOGOPLASTE DO BRASIL LTDA - 00359256000513"
type input "LOGOPLASTE - ARARAS (SP)"
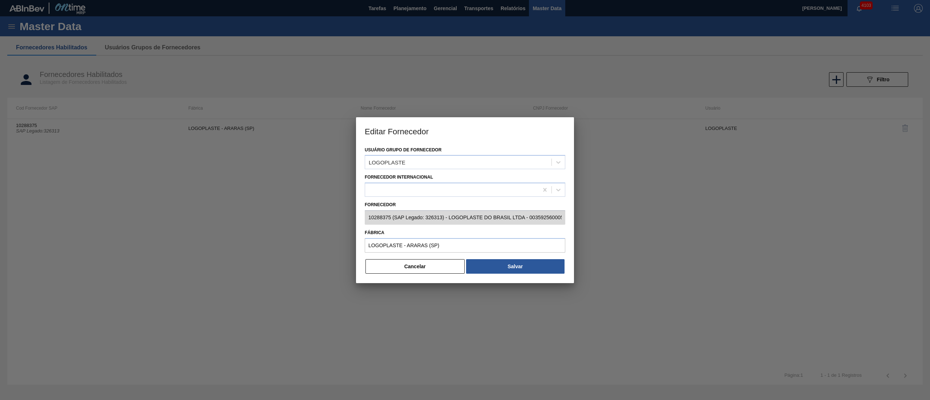
scroll to position [0, 7]
click at [574, 215] on div "Editar Fornecedor Usuário Grupo de Fornecedor LOGOPLASTE Fornecedor Internacion…" at bounding box center [465, 200] width 930 height 400
drag, startPoint x: 366, startPoint y: 243, endPoint x: 470, endPoint y: 238, distance: 104.4
click at [470, 238] on input "LOGOPLASTE - ARARAS (SP)" at bounding box center [465, 245] width 201 height 15
click at [394, 266] on button "Cancelar" at bounding box center [415, 266] width 99 height 15
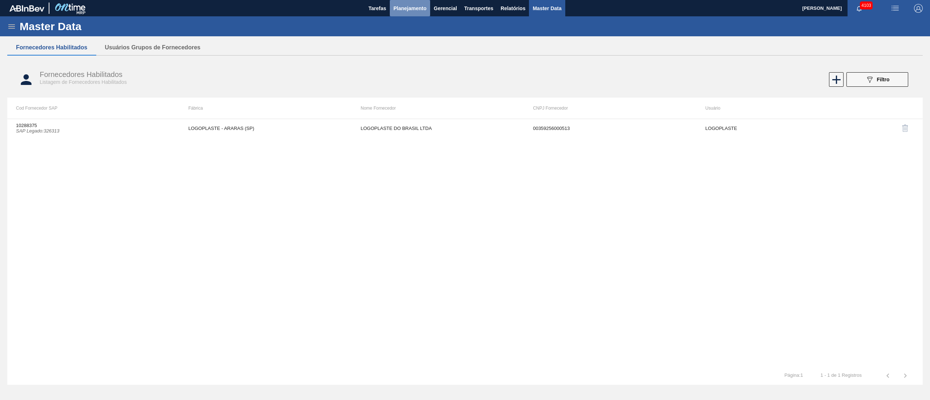
click at [425, 6] on span "Planejamento" at bounding box center [410, 8] width 33 height 9
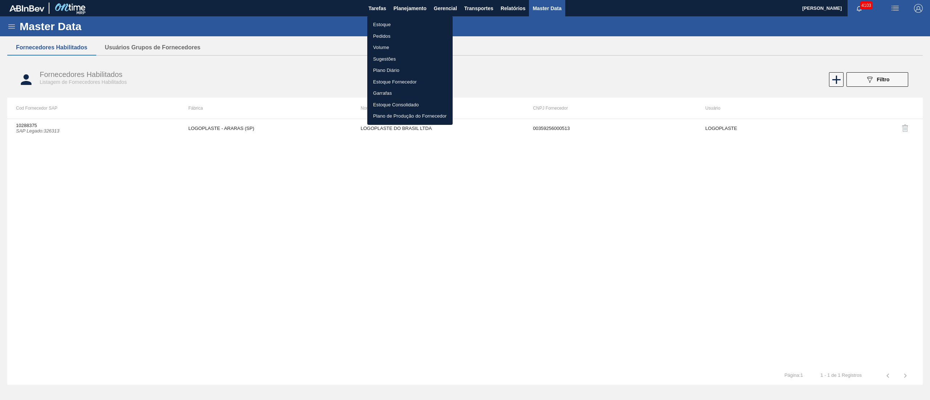
click at [392, 23] on li "Estoque" at bounding box center [409, 25] width 85 height 12
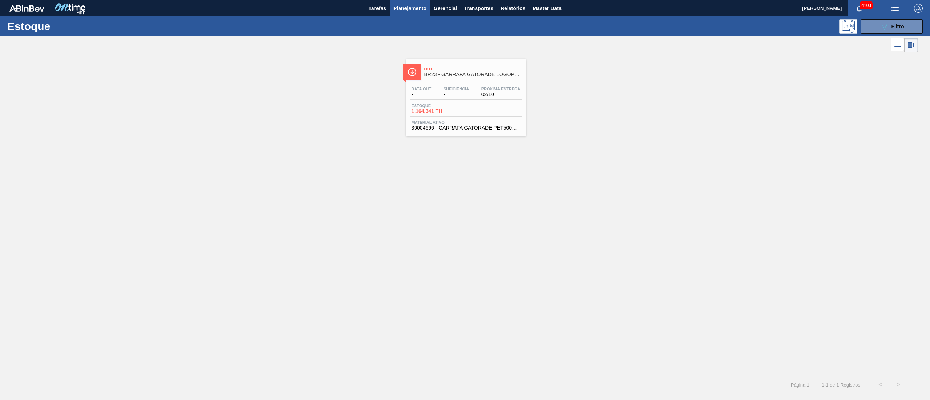
click at [408, 10] on span "Planejamento" at bounding box center [410, 8] width 33 height 9
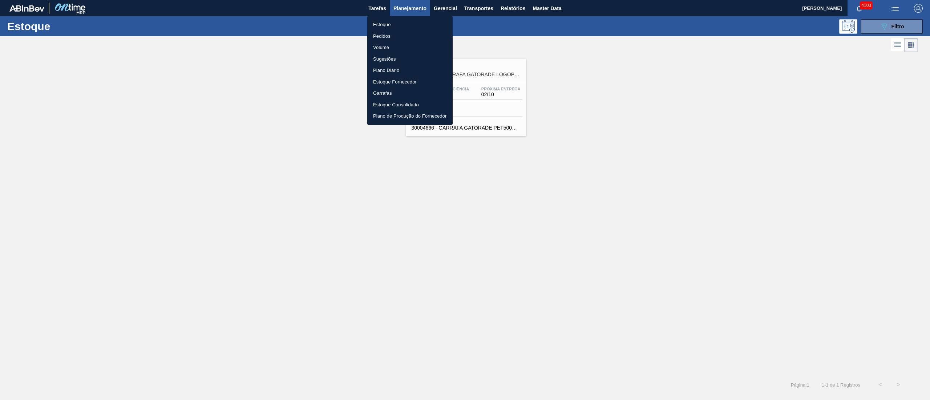
click at [884, 30] on div at bounding box center [465, 200] width 930 height 400
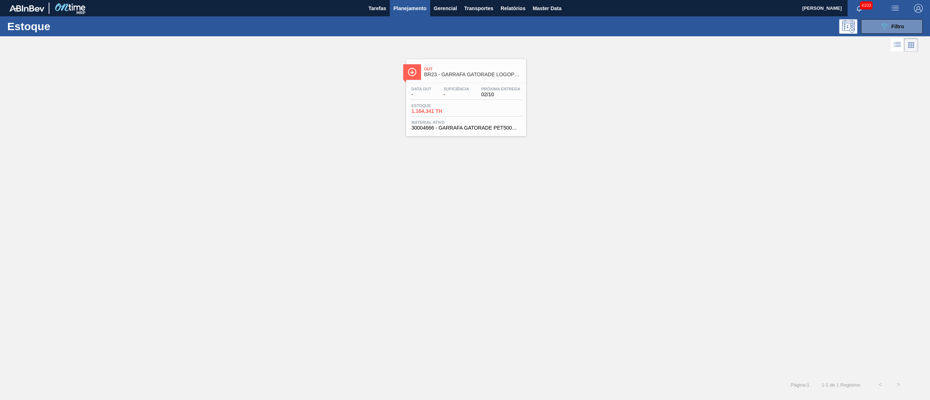
click at [884, 30] on div "Estoque Pedidos Volume Sugestões Plano Diário Estoque Fornecedor Garrafas Estoq…" at bounding box center [465, 200] width 930 height 400
click at [883, 29] on icon "089F7B8B-B2A5-4AFE-B5C0-19BA573D28AC" at bounding box center [884, 26] width 9 height 9
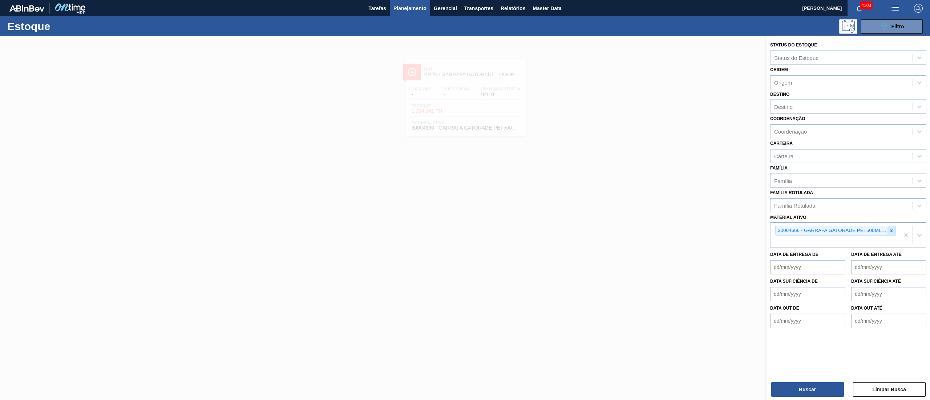
click at [892, 231] on icon at bounding box center [891, 231] width 5 height 5
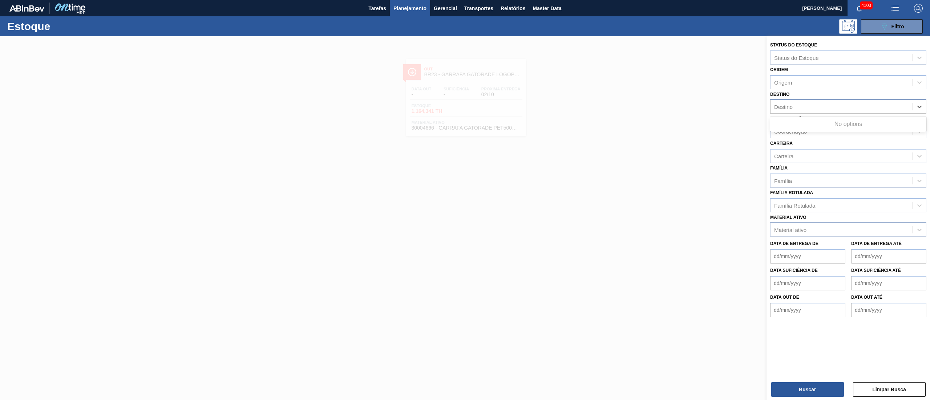
click at [789, 108] on div "Destino" at bounding box center [783, 107] width 19 height 6
type input "brv3"
click at [810, 104] on div "brv3" at bounding box center [842, 107] width 142 height 11
click at [810, 104] on div "Destino" at bounding box center [842, 107] width 142 height 11
click at [773, 106] on div "Destino" at bounding box center [842, 107] width 142 height 11
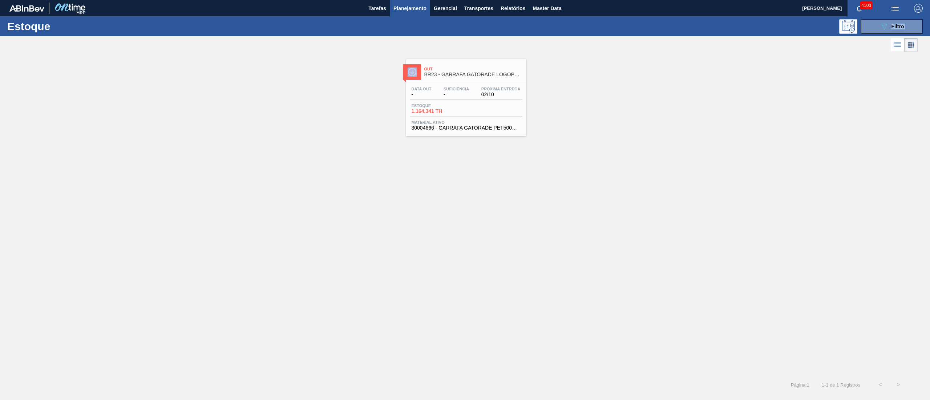
drag, startPoint x: 857, startPoint y: 35, endPoint x: 859, endPoint y: 29, distance: 6.2
click at [859, 29] on div "Estoque 089F7B8B-B2A5-4AFE-B5C0-19BA573D28AC Filtro Status do Estoque Status do…" at bounding box center [465, 205] width 930 height 378
click at [859, 29] on div "089F7B8B-B2A5-4AFE-B5C0-19BA573D28AC Filtro" at bounding box center [891, 26] width 69 height 15
click at [873, 30] on button "089F7B8B-B2A5-4AFE-B5C0-19BA573D28AC Filtro" at bounding box center [892, 26] width 62 height 15
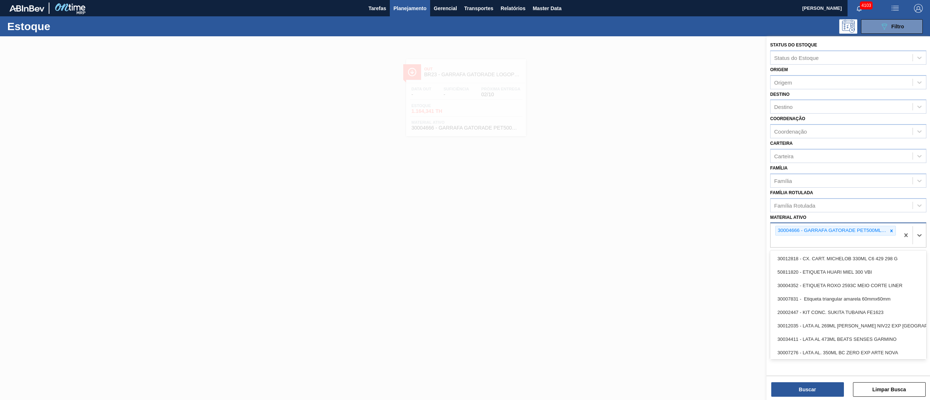
click at [898, 231] on div "30004666 - GARRAFA GATORADE PET500ML LOGOPLASTE" at bounding box center [835, 235] width 129 height 24
click at [891, 231] on icon at bounding box center [892, 231] width 3 height 3
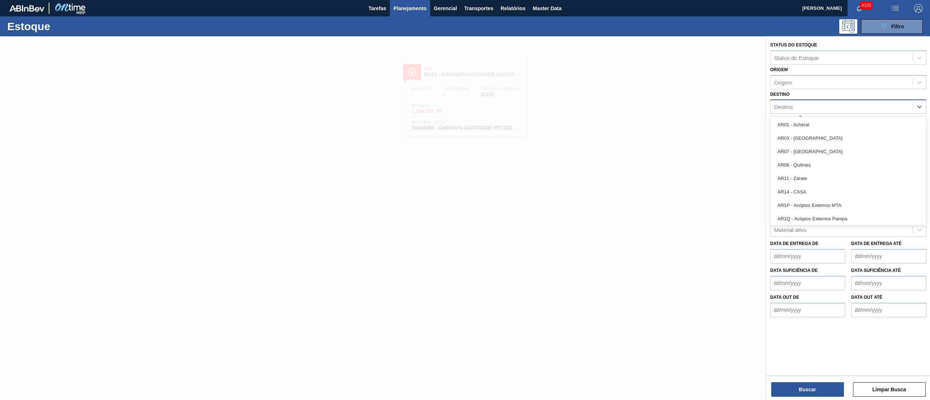
click at [818, 113] on div "Destino" at bounding box center [848, 107] width 156 height 14
type input "brv3"
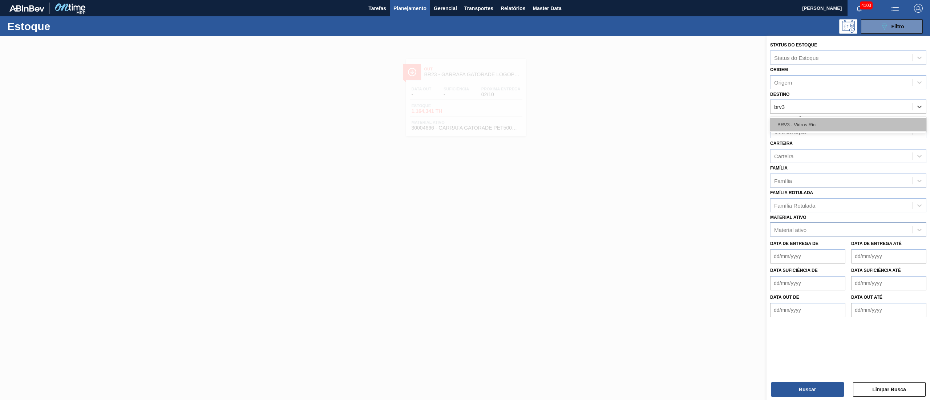
click at [820, 121] on div "BRV3 - Vidros Rio" at bounding box center [848, 124] width 156 height 13
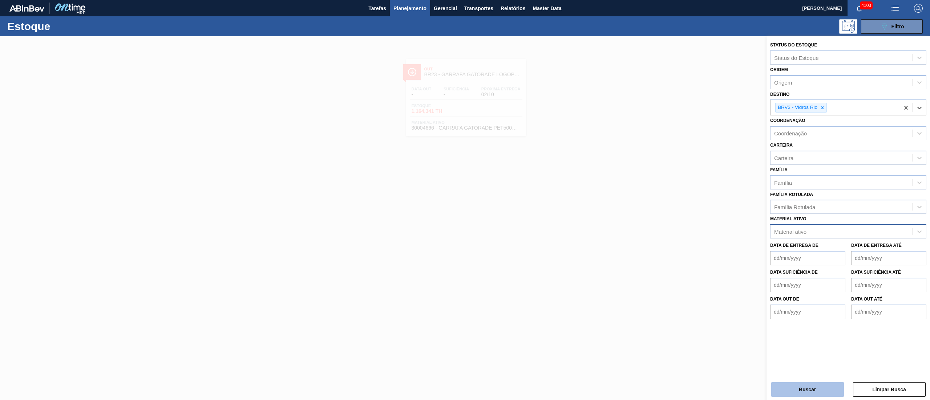
click at [810, 391] on button "Buscar" at bounding box center [807, 390] width 73 height 15
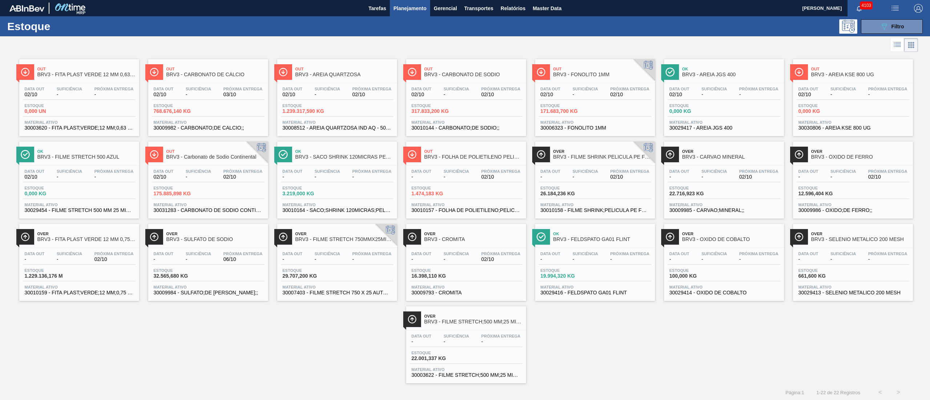
click at [214, 105] on div "Estoque 768.676,140 KG" at bounding box center [208, 110] width 113 height 13
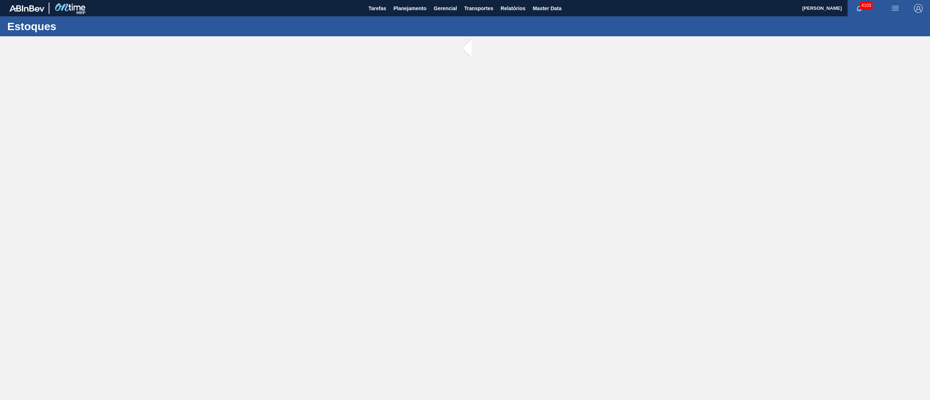
click at [302, 142] on main "Tarefas Planejamento Gerencial Transportes Relatórios Master Data Douglas Santa…" at bounding box center [465, 200] width 930 height 400
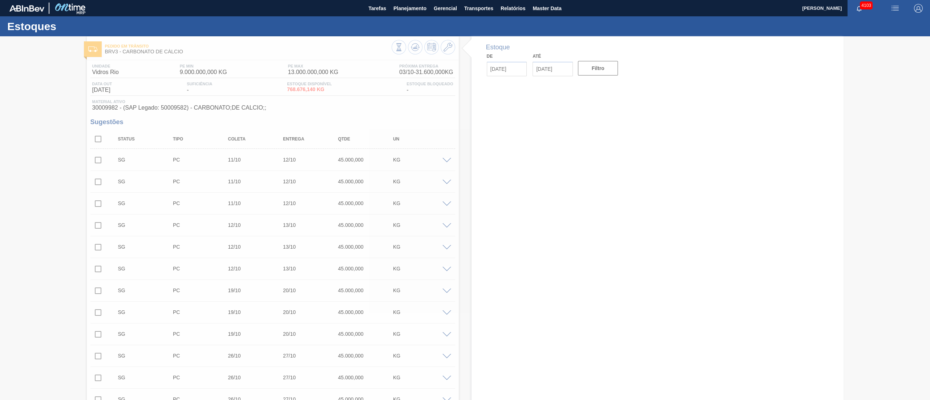
type input "02/10/2025"
type input "16/10/2025"
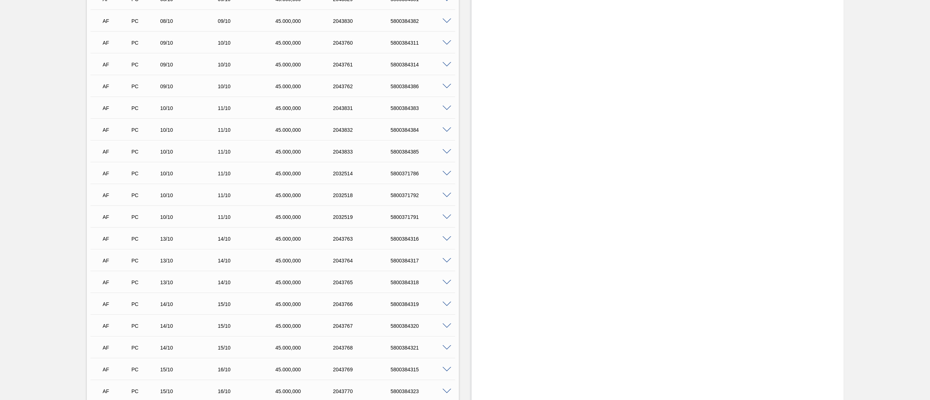
scroll to position [2452, 0]
drag, startPoint x: 387, startPoint y: 235, endPoint x: 434, endPoint y: 235, distance: 46.5
click at [434, 235] on div "5800384332" at bounding box center [414, 238] width 57 height 6
copy div "5800384332"
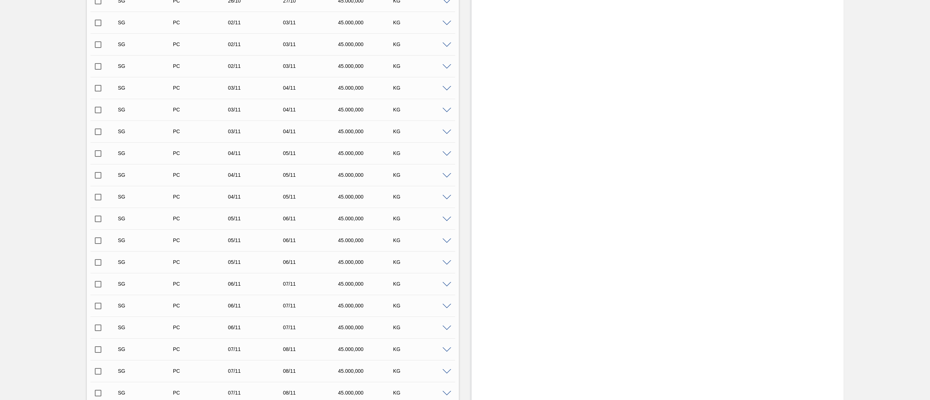
scroll to position [0, 0]
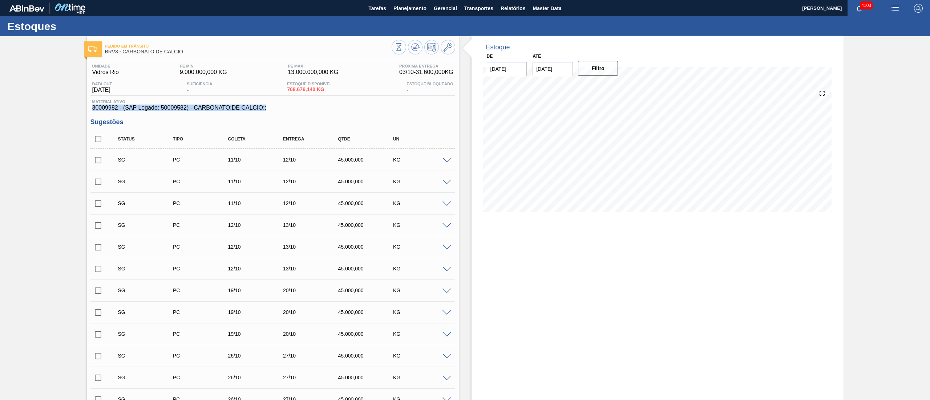
drag, startPoint x: 271, startPoint y: 112, endPoint x: 214, endPoint y: 105, distance: 57.8
click at [214, 105] on div "Material ativo 30009982 - (SAP Legado: 50009582) - CARBONATO;DE CALCIO;;" at bounding box center [272, 106] width 365 height 12
click at [394, 7] on span "Planejamento" at bounding box center [410, 8] width 33 height 9
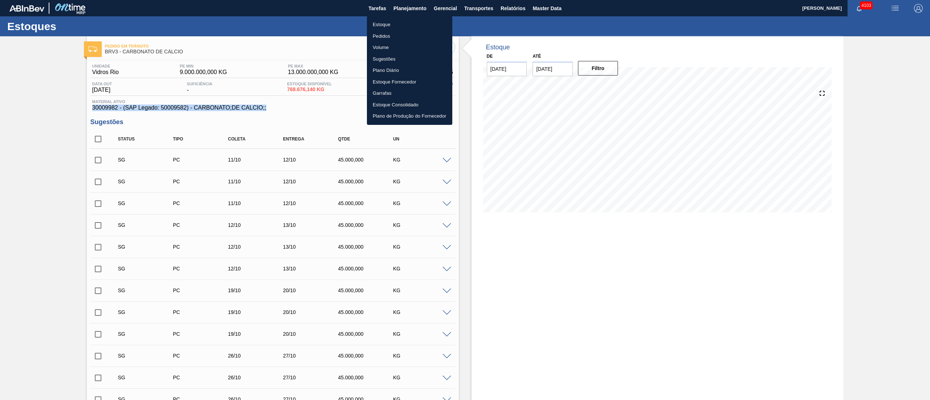
click at [394, 21] on li "Estoque" at bounding box center [409, 25] width 85 height 12
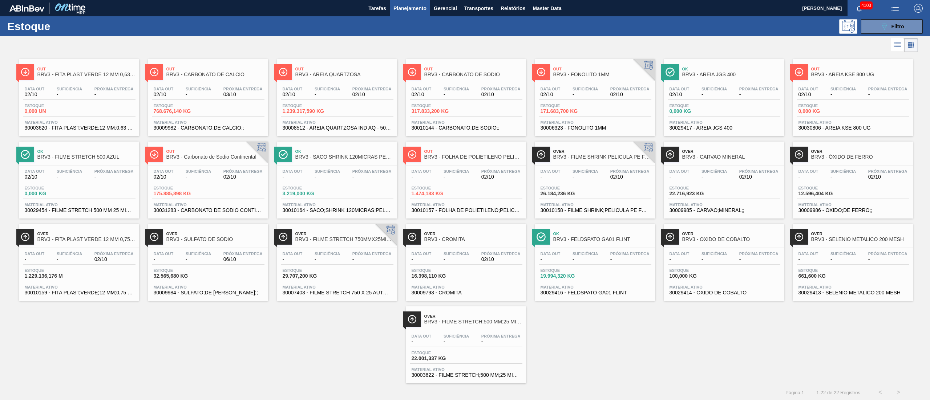
click at [310, 124] on span "Material ativo" at bounding box center [337, 122] width 109 height 4
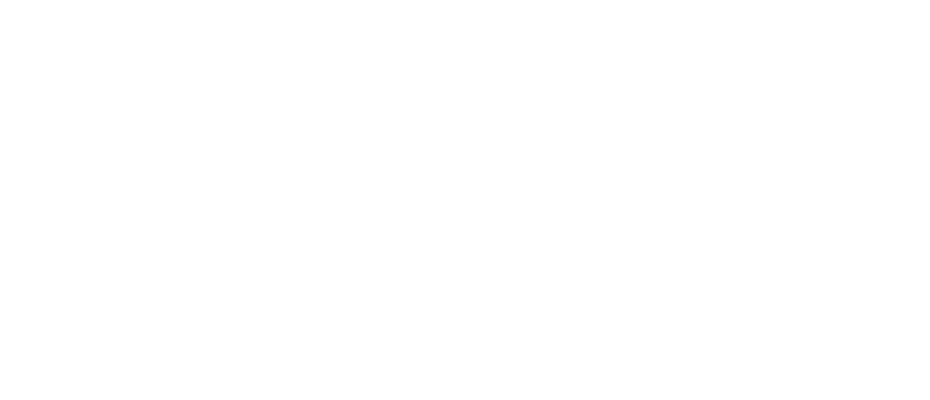
click at [362, 0] on html at bounding box center [465, 0] width 930 height 0
drag, startPoint x: 362, startPoint y: 187, endPoint x: 359, endPoint y: 190, distance: 4.1
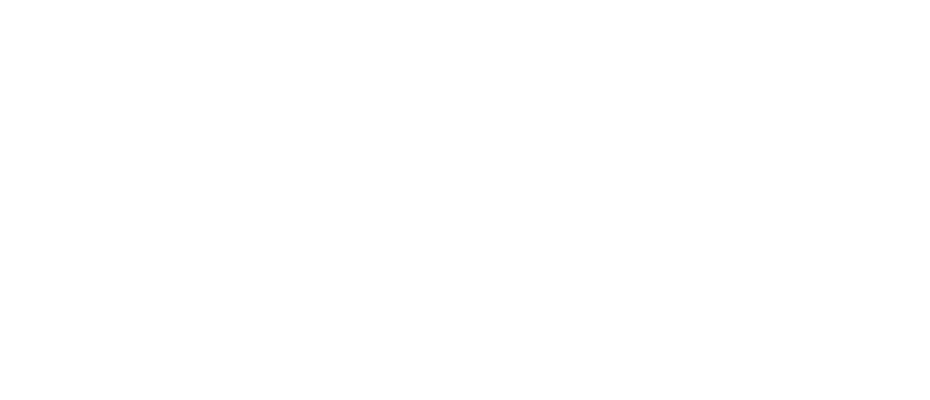
click at [360, 0] on html at bounding box center [465, 0] width 930 height 0
click at [359, 0] on html at bounding box center [465, 0] width 930 height 0
click at [365, 0] on html at bounding box center [465, 0] width 930 height 0
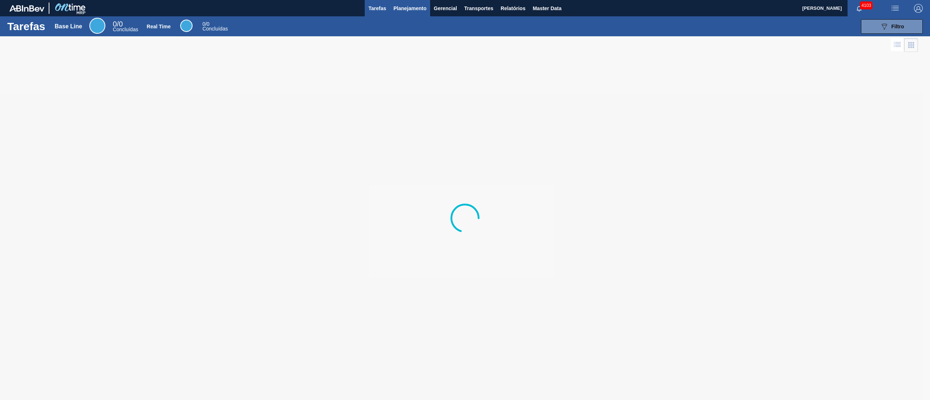
click at [406, 14] on button "Planejamento" at bounding box center [410, 8] width 40 height 16
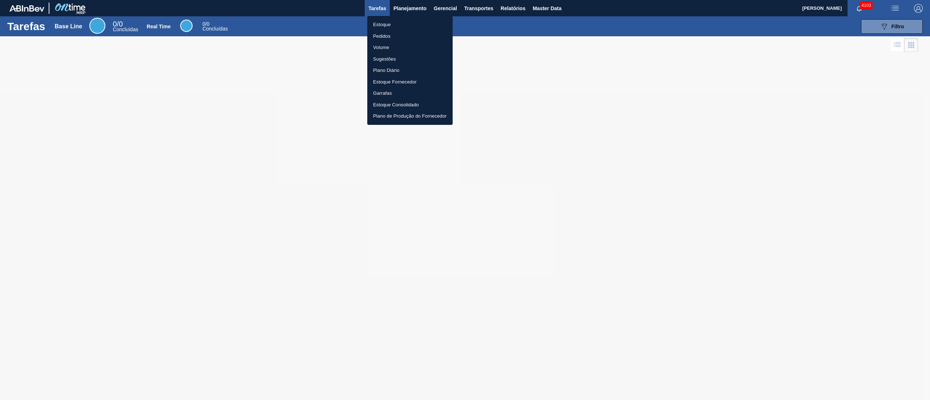
click at [377, 24] on li "Estoque" at bounding box center [409, 25] width 85 height 12
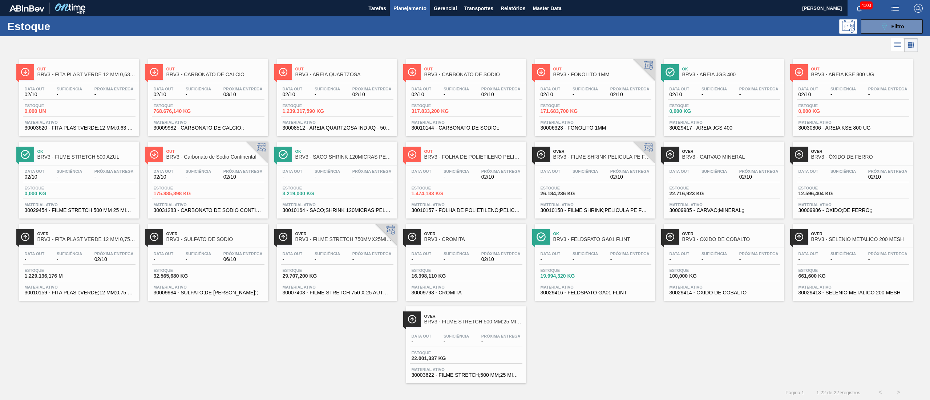
click at [380, 78] on div "Out BRV3 - AREIA QUARTZOSA" at bounding box center [344, 72] width 98 height 16
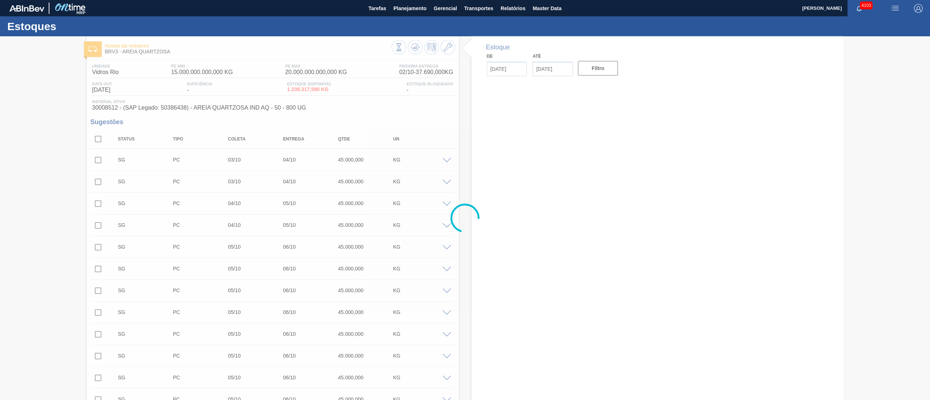
type input "02/10/2025"
type input "16/10/2025"
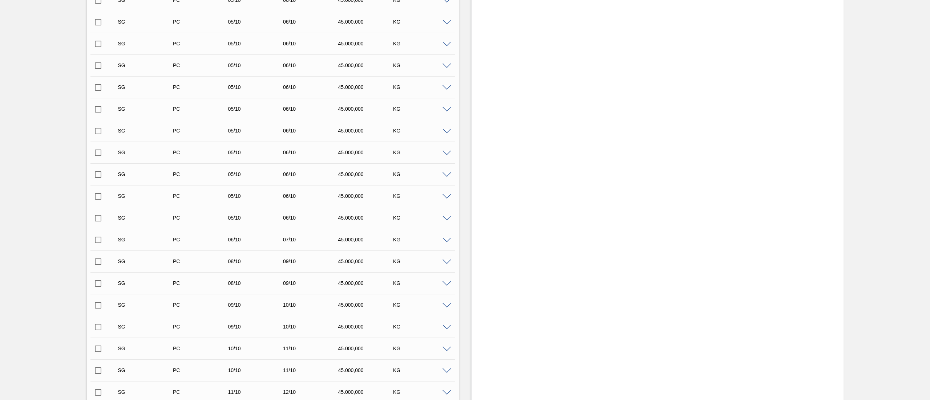
scroll to position [727, 0]
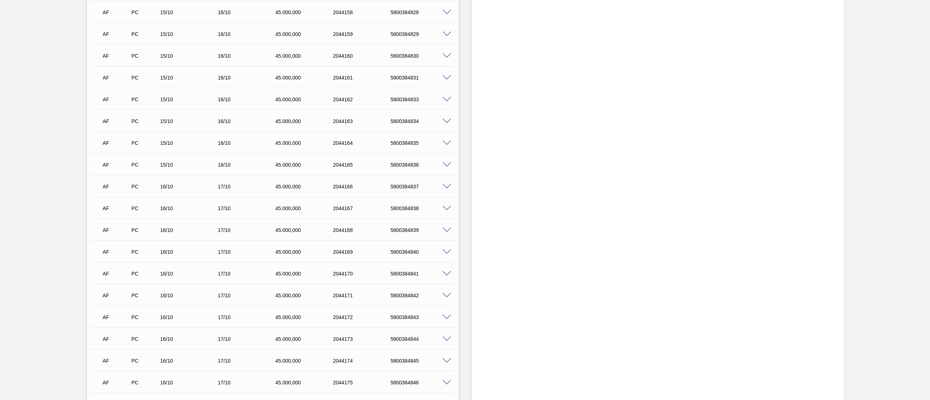
scroll to position [9483, 0]
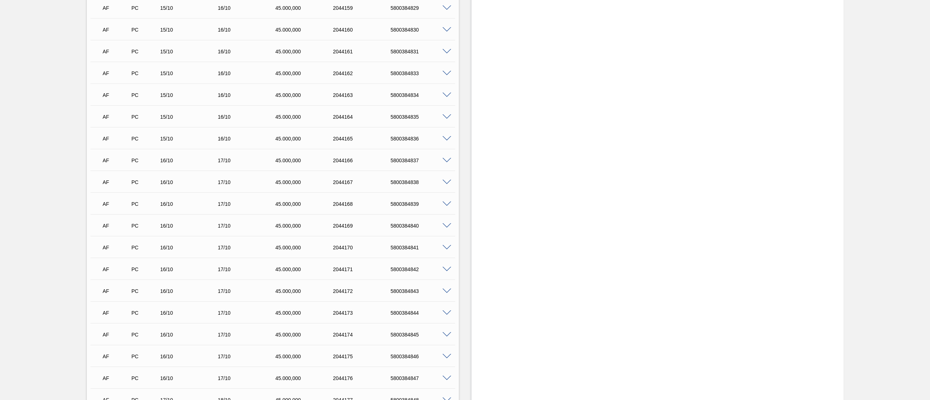
click at [399, 250] on div "5800384841" at bounding box center [422, 248] width 66 height 6
copy div "5800384841"
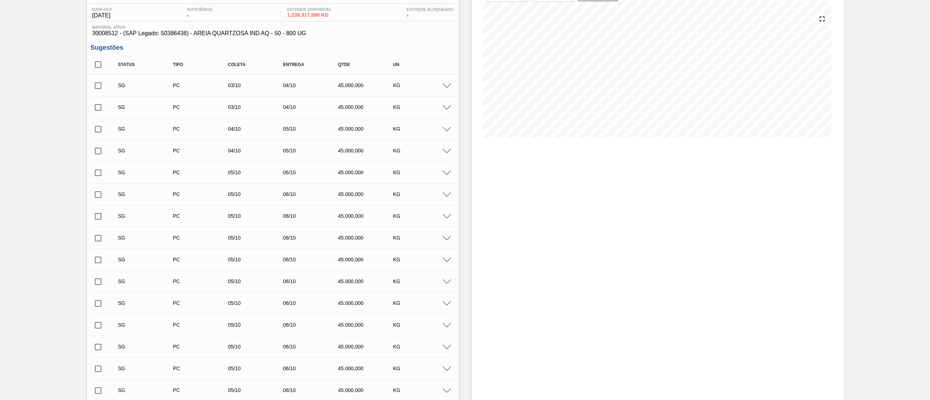
scroll to position [0, 0]
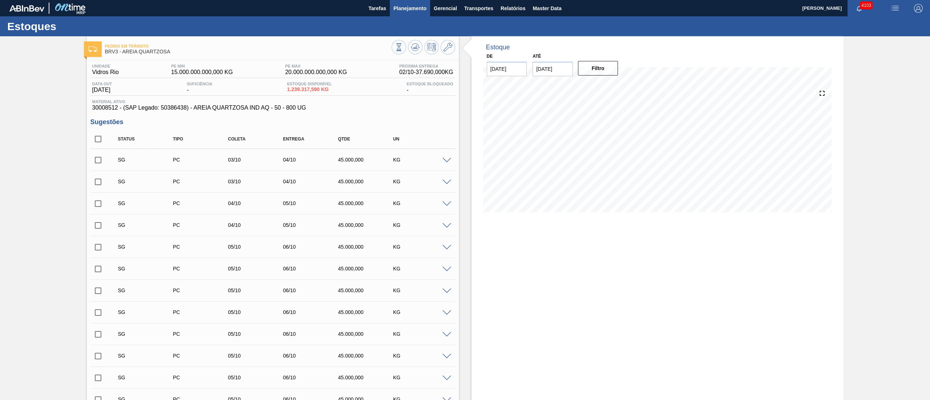
click at [390, 8] on button "Planejamento" at bounding box center [410, 8] width 40 height 16
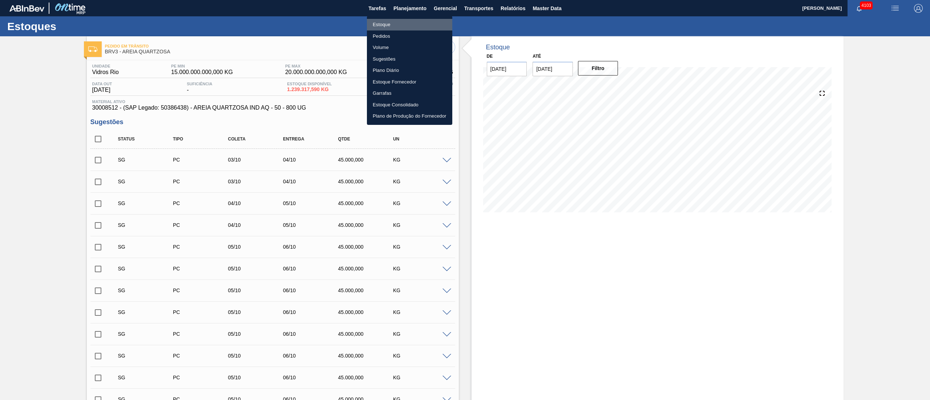
click at [388, 25] on li "Estoque" at bounding box center [409, 25] width 85 height 12
click at [386, 25] on li "Estoque" at bounding box center [409, 25] width 85 height 12
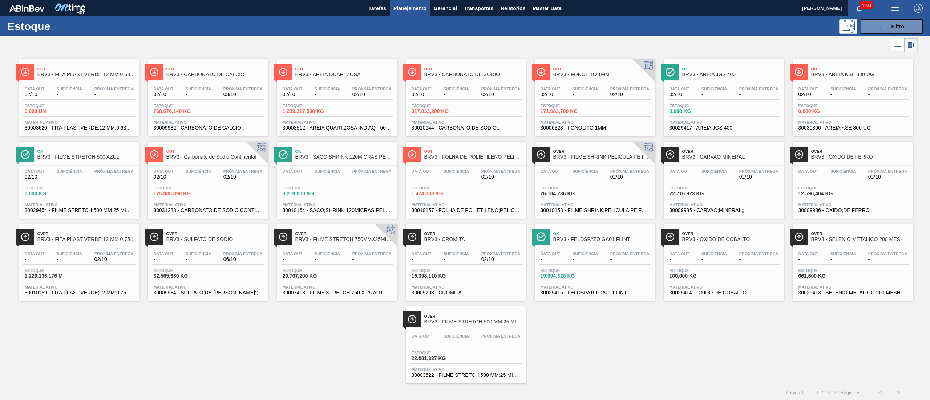
click at [88, 283] on div "Data out - Suficiência - Próxima Entrega 02/10 Estoque 1.229.136,176 M Material…" at bounding box center [79, 272] width 120 height 49
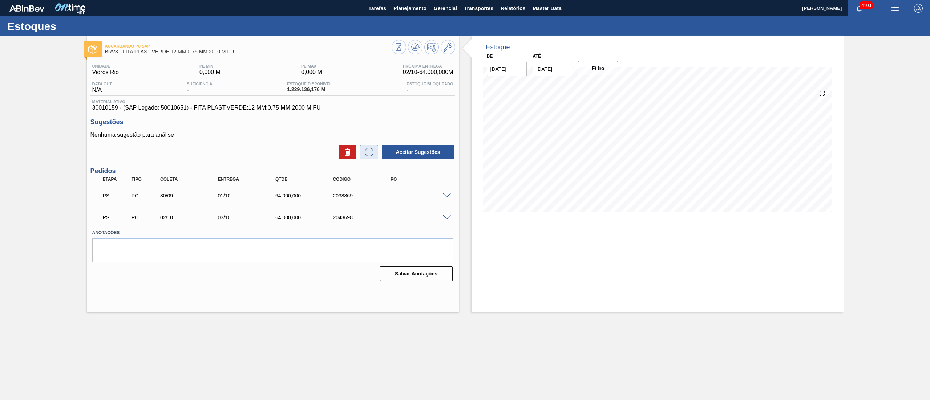
click at [367, 152] on icon at bounding box center [369, 152] width 12 height 9
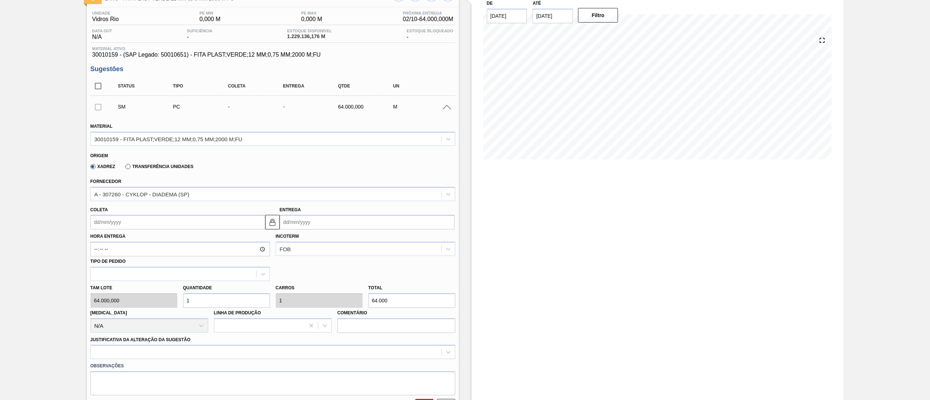
scroll to position [73, 0]
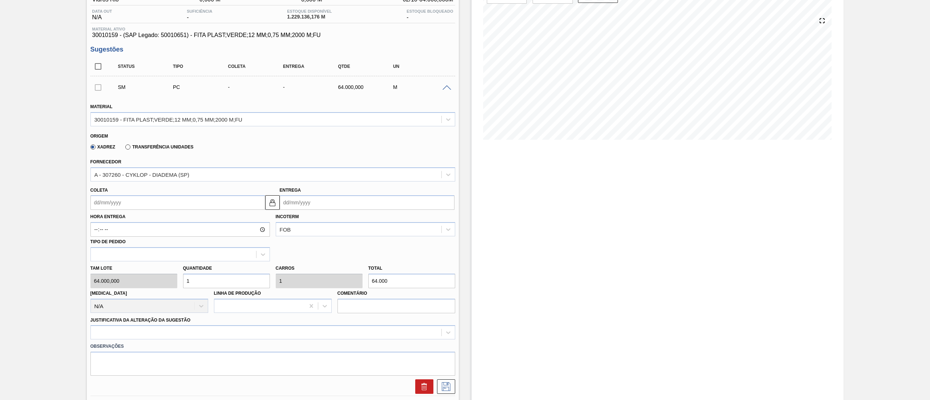
click at [131, 198] on input "Coleta" at bounding box center [177, 202] width 175 height 15
click at [108, 257] on div "6" at bounding box center [111, 255] width 10 height 10
type input "06/10/2025"
type input "07/10/2025"
click at [94, 328] on div "option Força maior focused, 3 of 18. 18 results available. Use Up and Down to c…" at bounding box center [272, 333] width 365 height 14
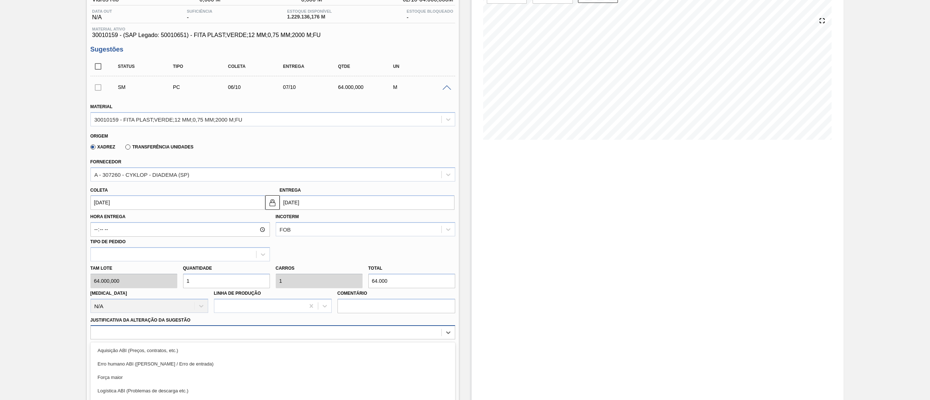
scroll to position [127, 0]
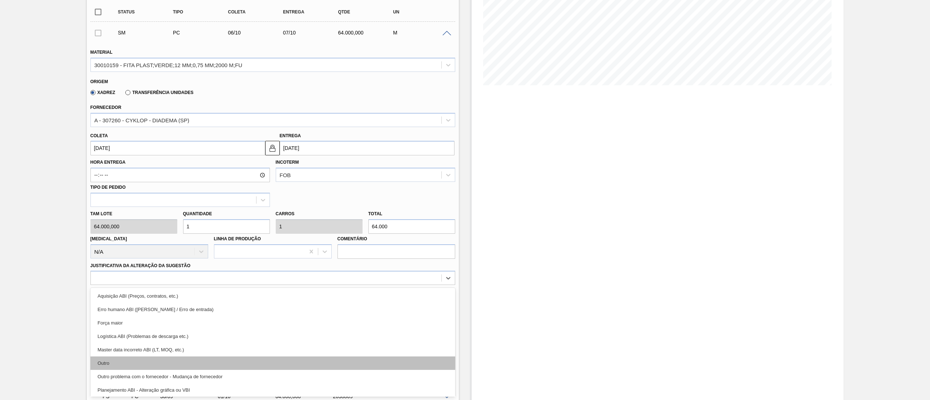
click at [117, 363] on div "Outro" at bounding box center [272, 363] width 365 height 13
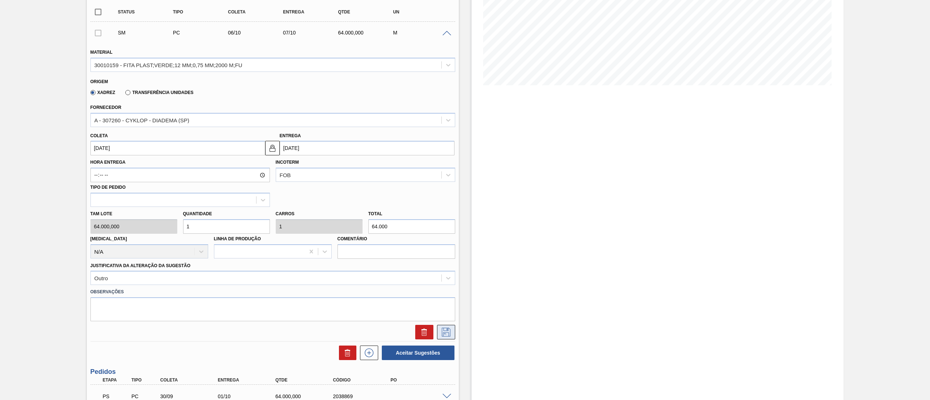
click at [448, 330] on icon at bounding box center [446, 332] width 12 height 9
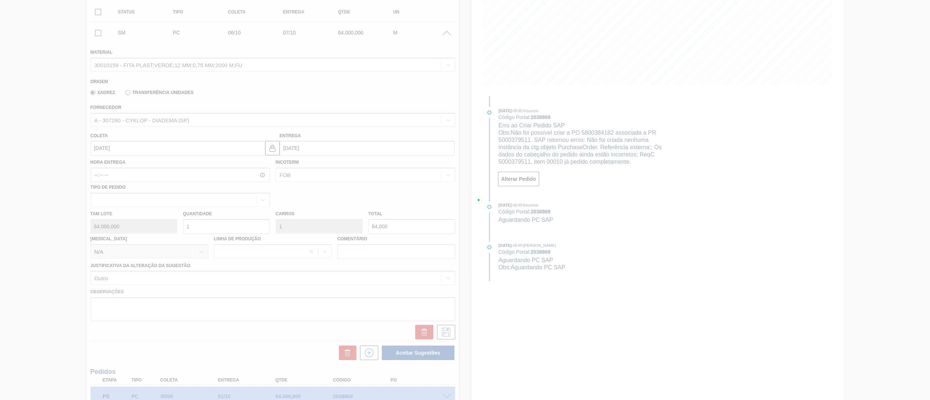
scroll to position [0, 0]
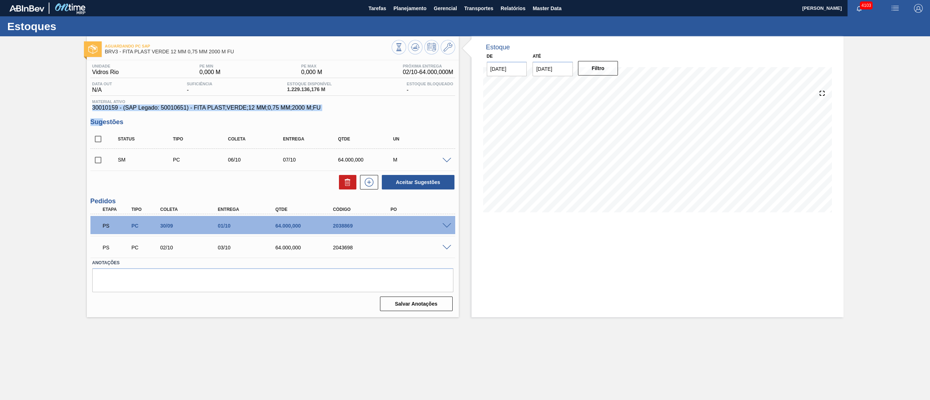
drag, startPoint x: 92, startPoint y: 112, endPoint x: 102, endPoint y: 113, distance: 11.0
click at [102, 113] on div "Unidade Vidros Rio PE MIN 0,000 M PE MAX 0,000 M Próxima Entrega 02/10 - 64.000…" at bounding box center [273, 187] width 372 height 254
drag, startPoint x: 70, startPoint y: 118, endPoint x: 81, endPoint y: 116, distance: 10.8
click at [70, 117] on div "Aguardando PC SAP BRV3 - FITA PLAST VERDE 12 MM 0,75 MM 2000 M FU Unidade Vidro…" at bounding box center [465, 176] width 930 height 281
click at [88, 110] on div "Unidade Vidros Rio PE MIN 0,000 M PE MAX 0,000 M Próxima Entrega 02/10 - 64.000…" at bounding box center [273, 187] width 372 height 254
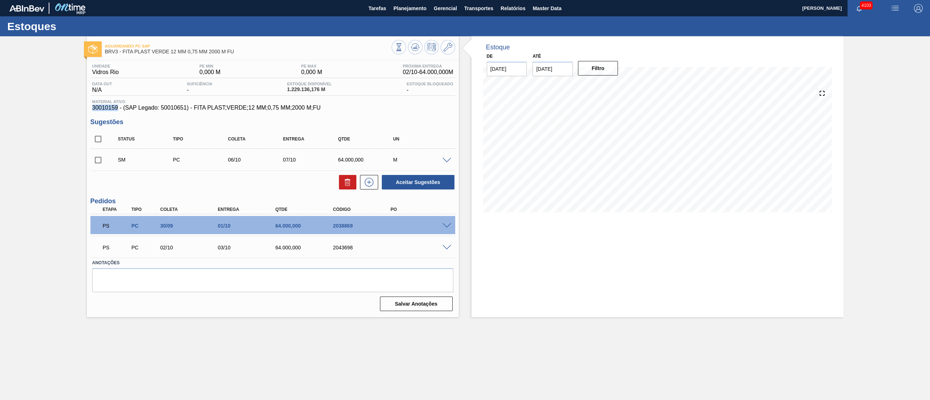
drag, startPoint x: 88, startPoint y: 110, endPoint x: 111, endPoint y: 110, distance: 23.3
click at [111, 110] on div "Unidade Vidros Rio PE MIN 0,000 M PE MAX 0,000 M Próxima Entrega 02/10 - 64.000…" at bounding box center [273, 187] width 372 height 254
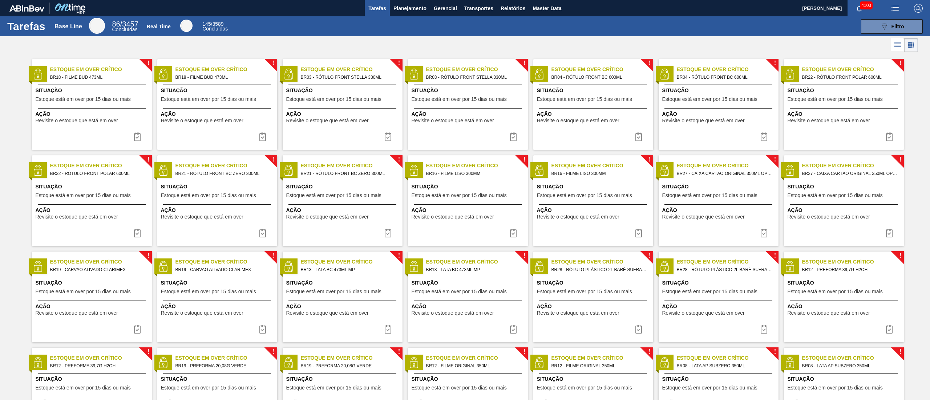
click at [403, 2] on button "Planejamento" at bounding box center [410, 8] width 40 height 16
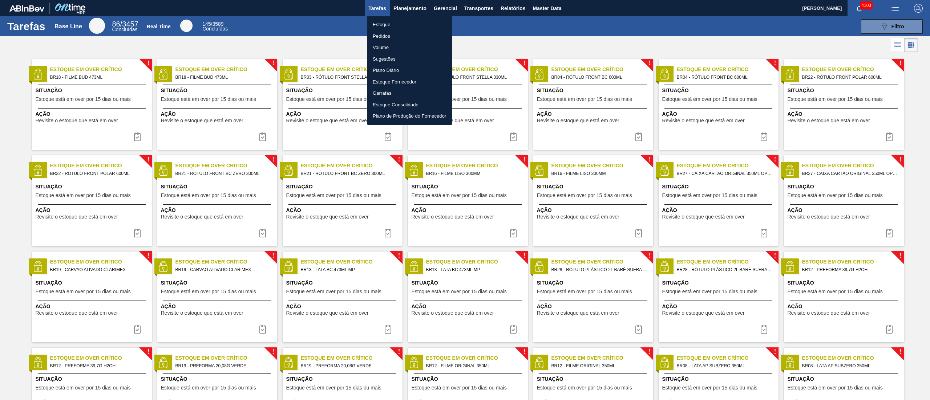
click at [390, 17] on ul "Estoque Pedidos Volume Sugestões Plano Diário Estoque Fornecedor Garrafas Estoq…" at bounding box center [409, 70] width 85 height 109
click at [383, 23] on li "Estoque" at bounding box center [409, 25] width 85 height 12
